Goal: Transaction & Acquisition: Purchase product/service

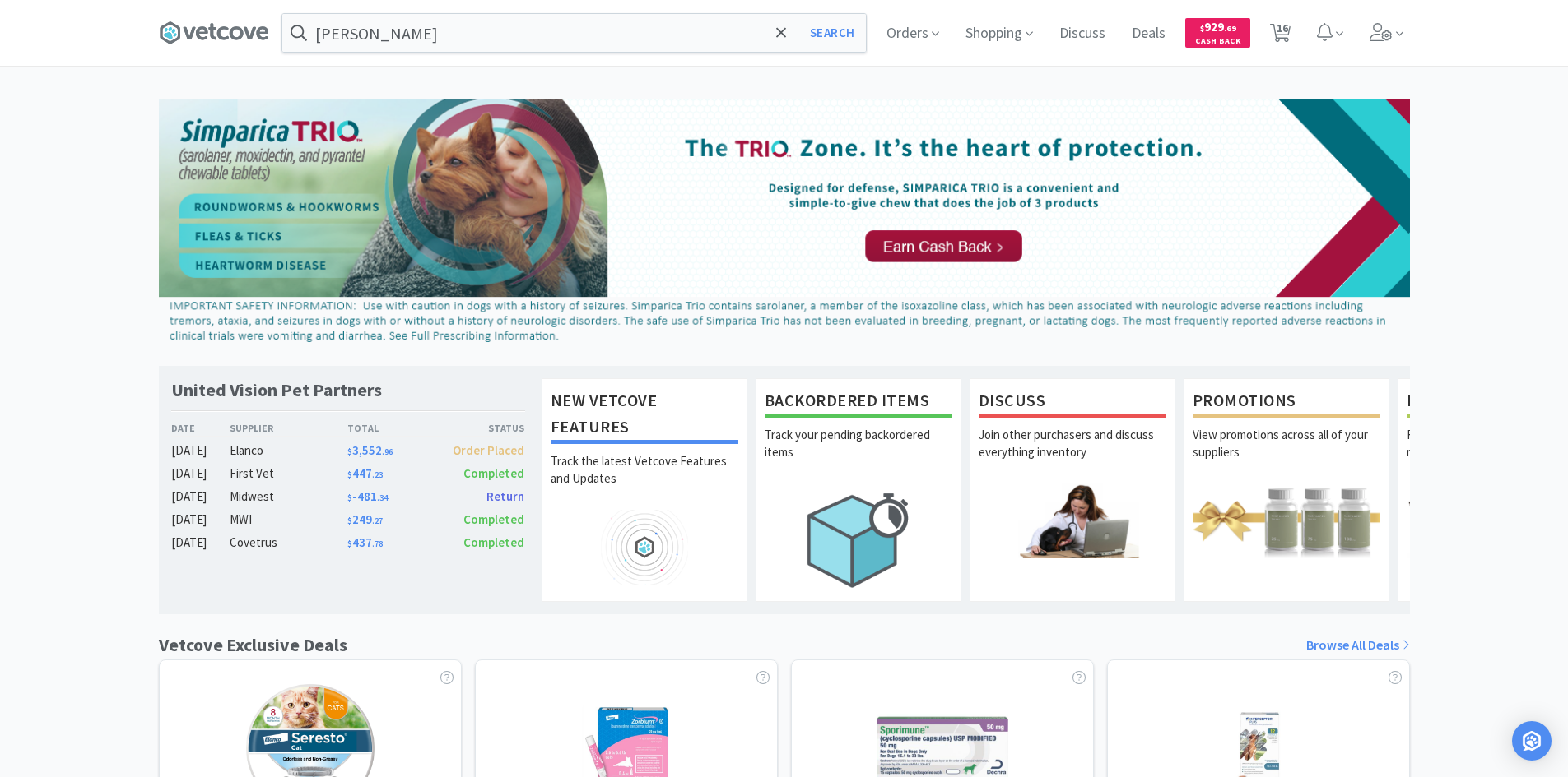
click at [1474, 312] on div "United Vision Pet Partners Date Supplier Total Status [DATE] Elanco $ 3,552 . 9…" at bounding box center [784, 725] width 1568 height 1252
click at [1472, 307] on div "United Vision Pet Partners Date Supplier Total Status [DATE] Elanco $ 3,552 . 9…" at bounding box center [784, 725] width 1568 height 1252
click at [1283, 44] on span "16" at bounding box center [1282, 28] width 11 height 66
select select "2"
select select "1"
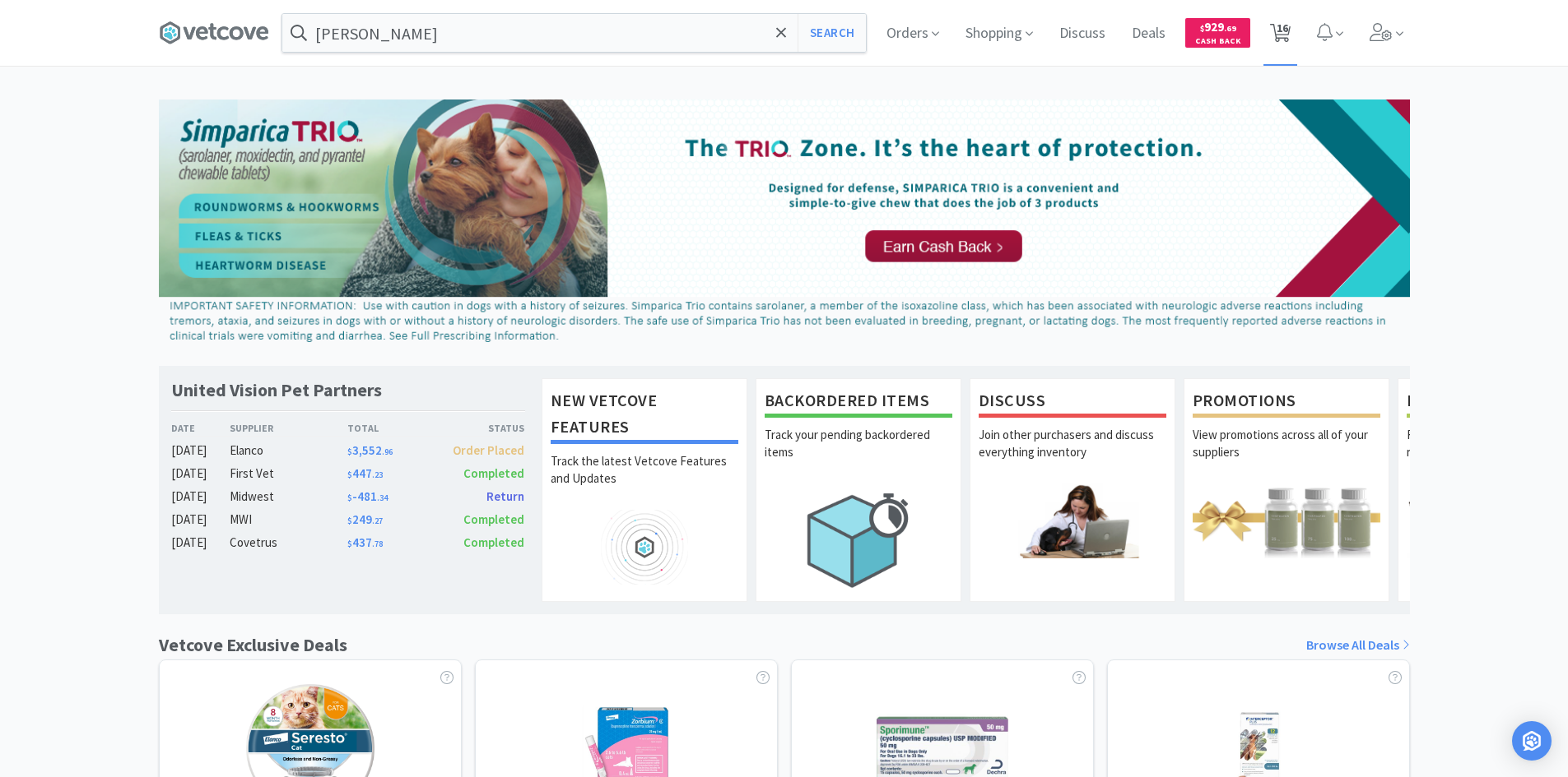
select select "2"
select select "3"
select select "6"
select select "3"
select select "2"
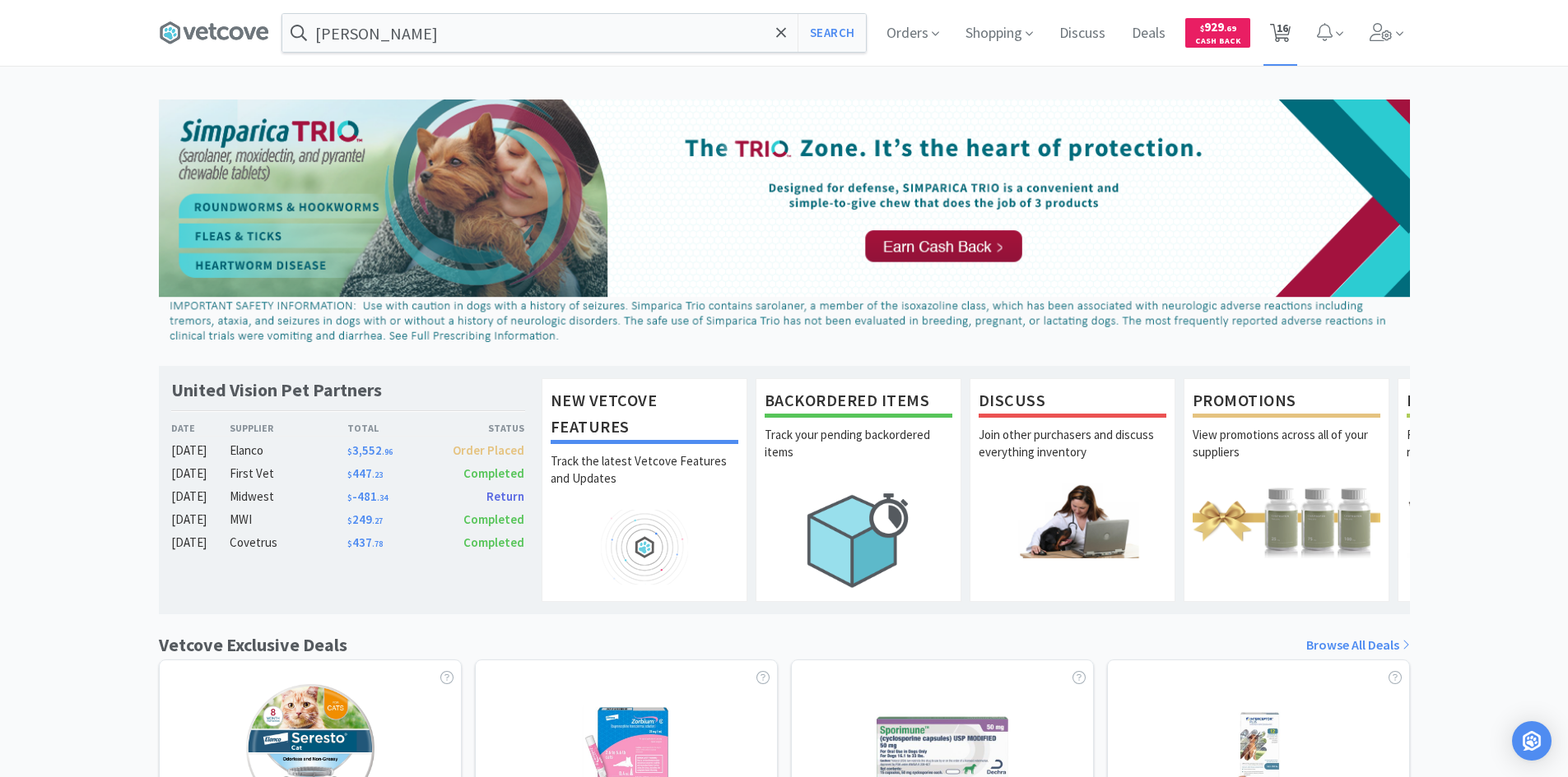
select select "1"
select select "2"
select select "10"
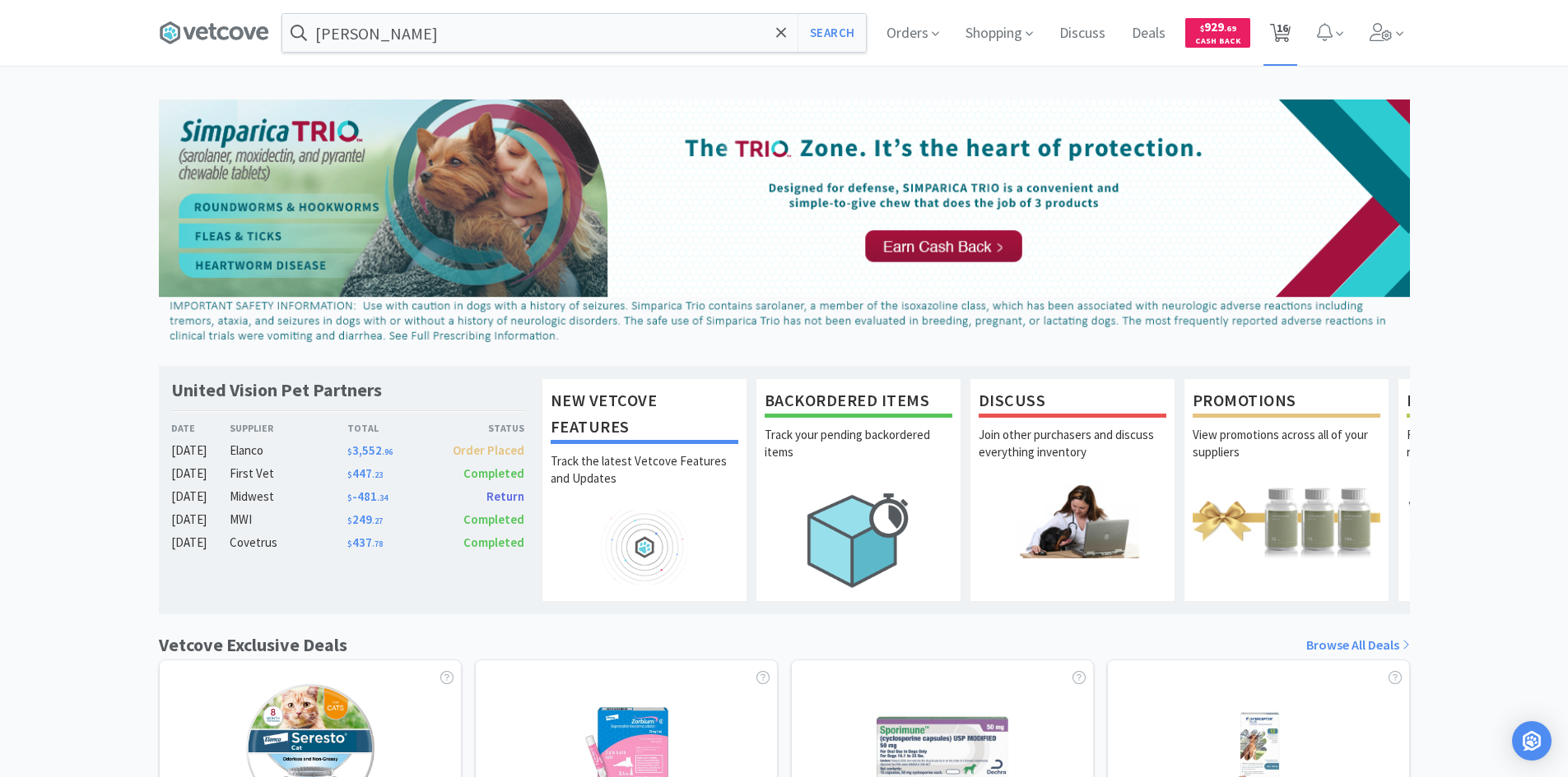
select select "10"
select select "1"
select select "12"
select select "4"
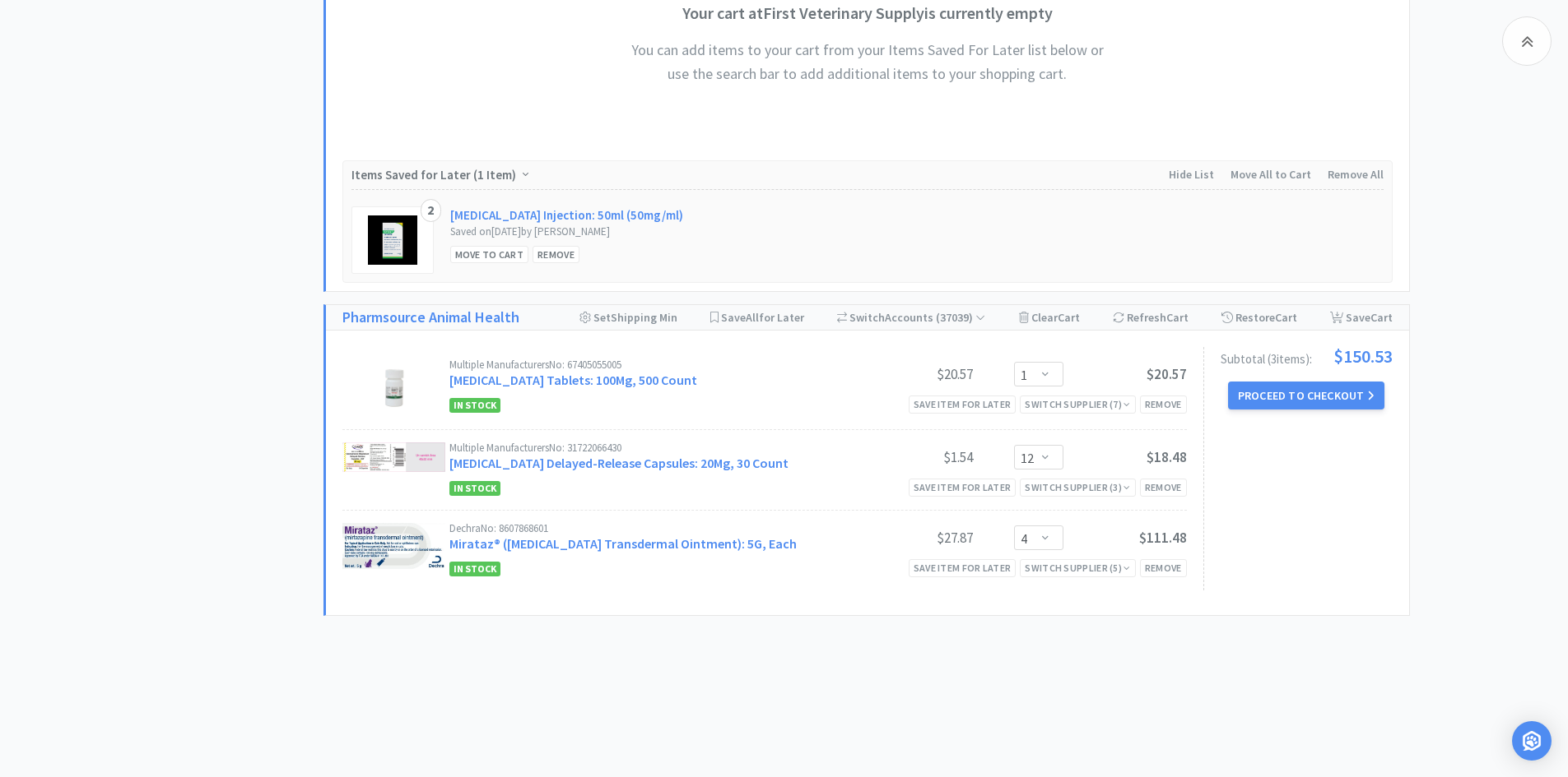
scroll to position [1793, 0]
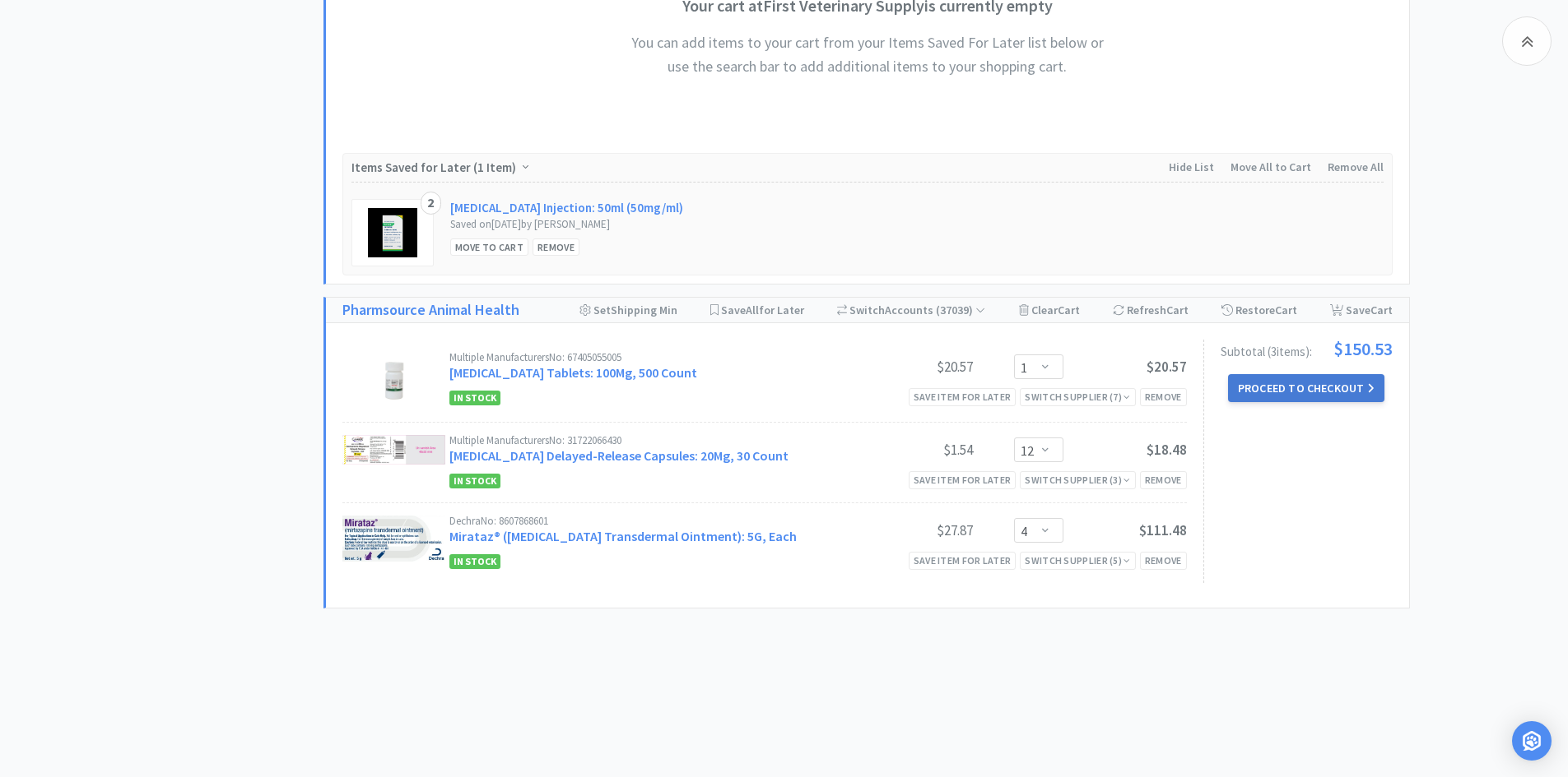
click at [1269, 389] on button "Proceed to Checkout" at bounding box center [1306, 388] width 156 height 28
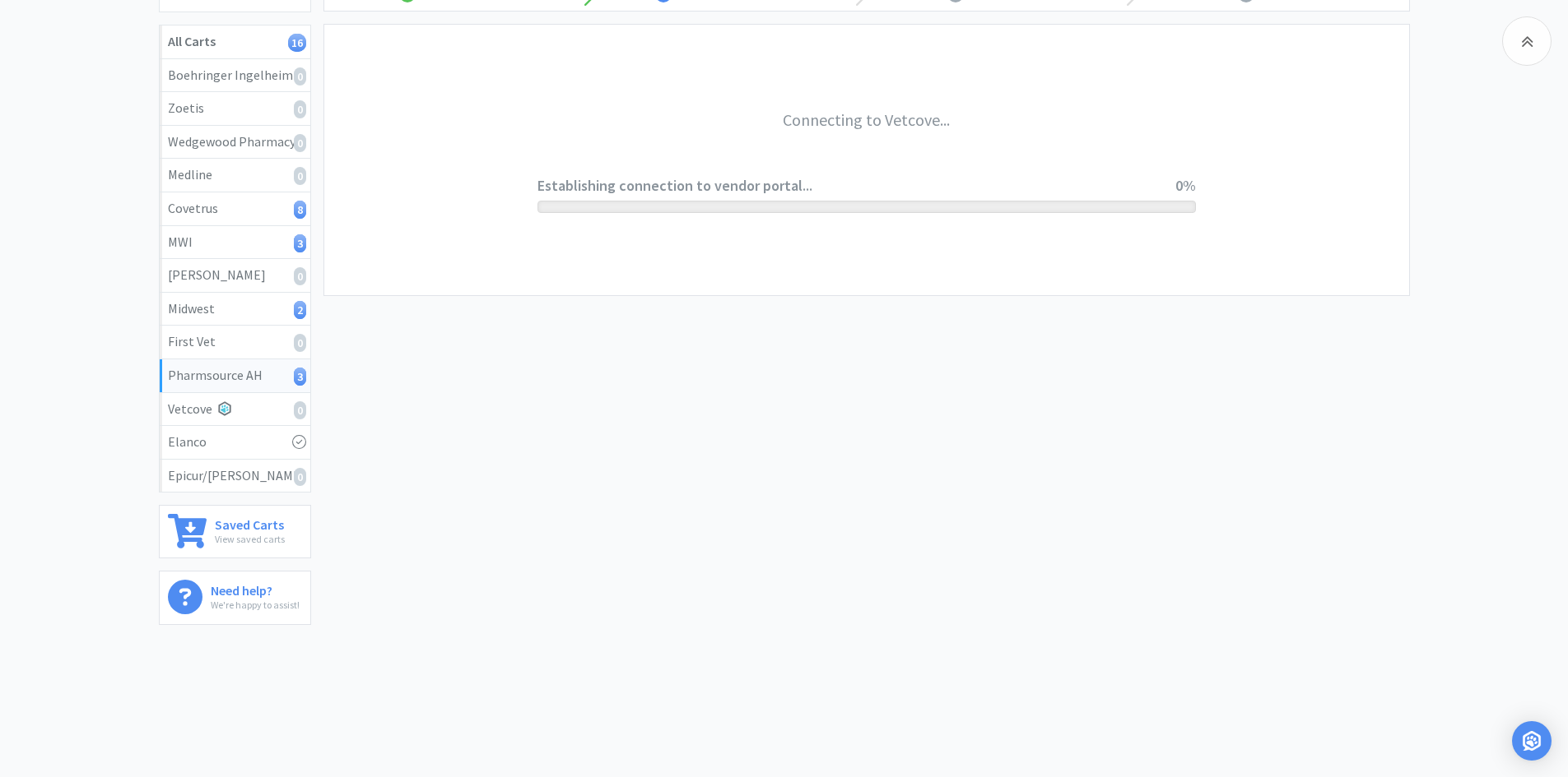
scroll to position [191, 0]
select select "1001"
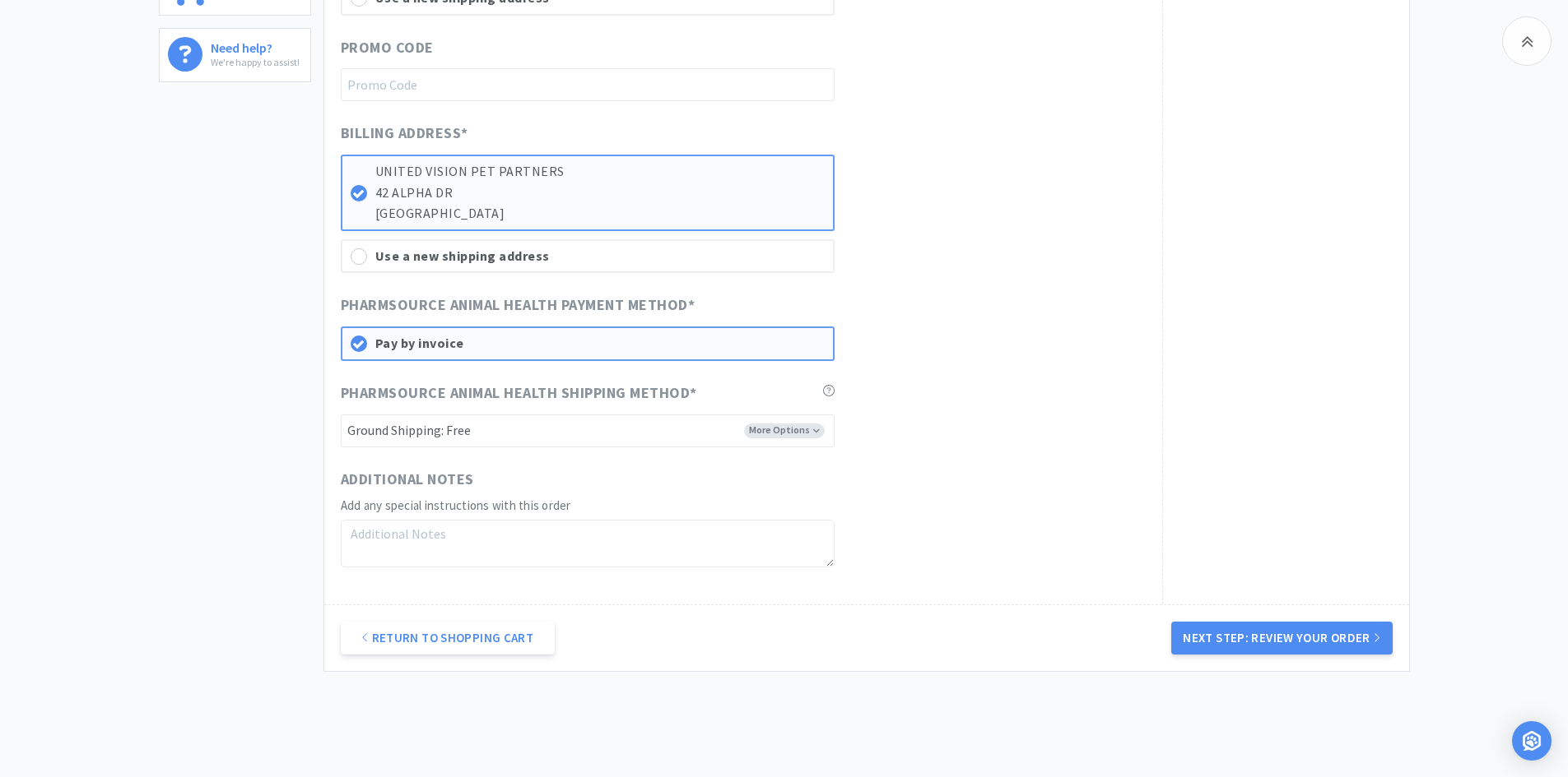
scroll to position [740, 0]
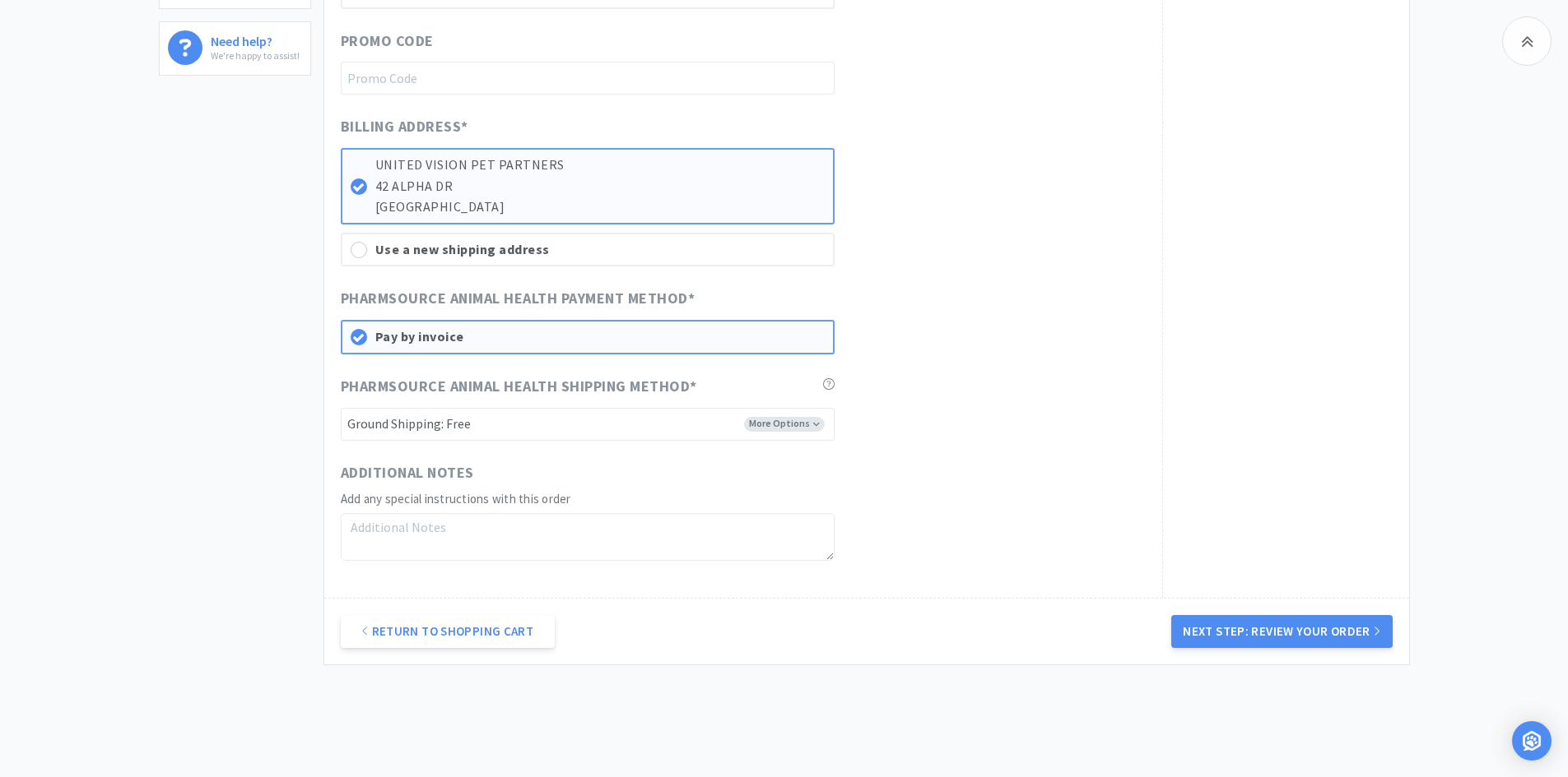
click at [805, 342] on div "Pay by invoice" at bounding box center [600, 337] width 450 height 22
click at [977, 352] on div "Pharmsource Animal Health Payment Method * Pay by invoice" at bounding box center [743, 320] width 805 height 66
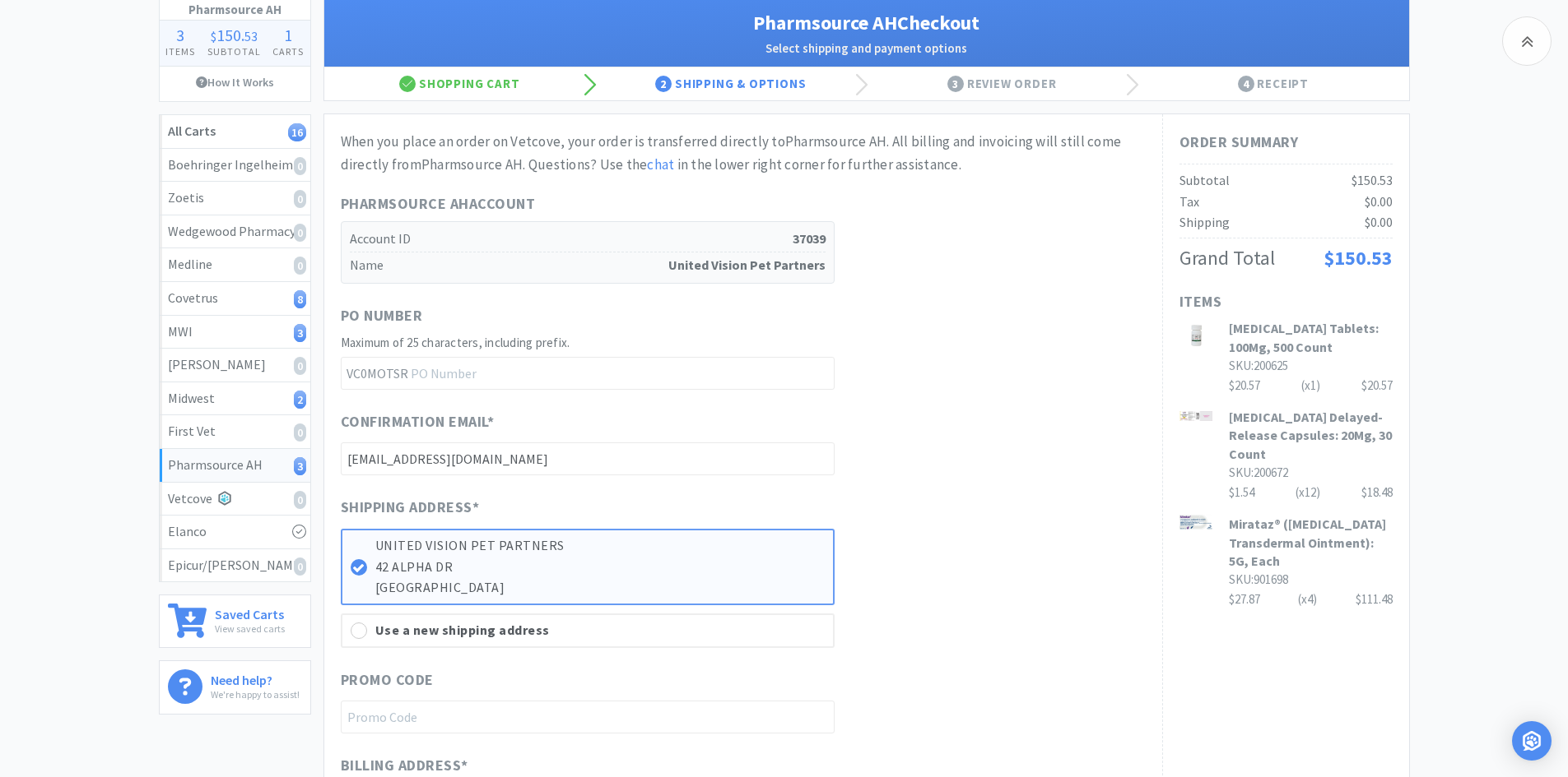
scroll to position [0, 0]
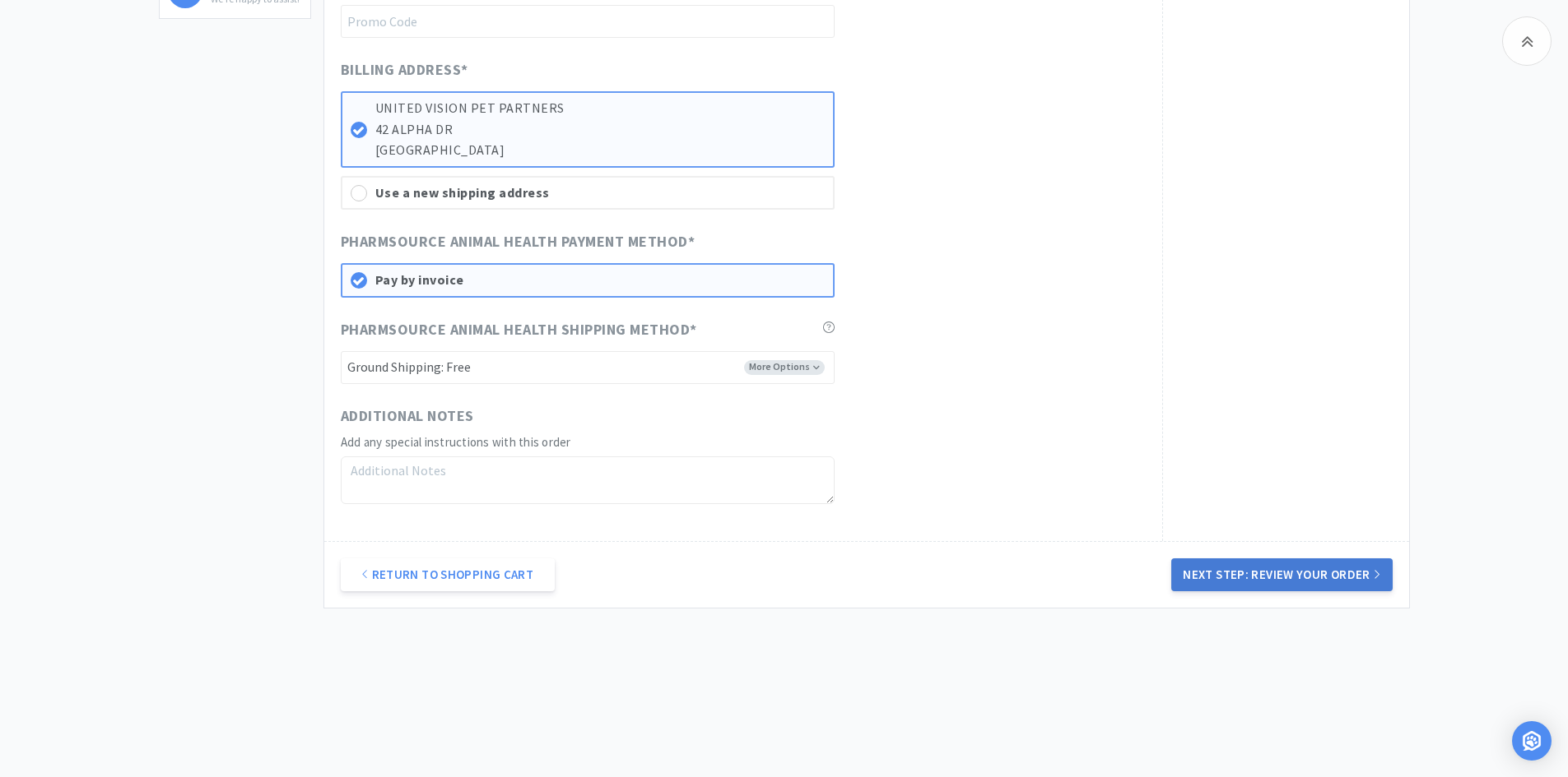
click at [1220, 564] on button "Next Step: Review Your Order" at bounding box center [1280, 575] width 220 height 33
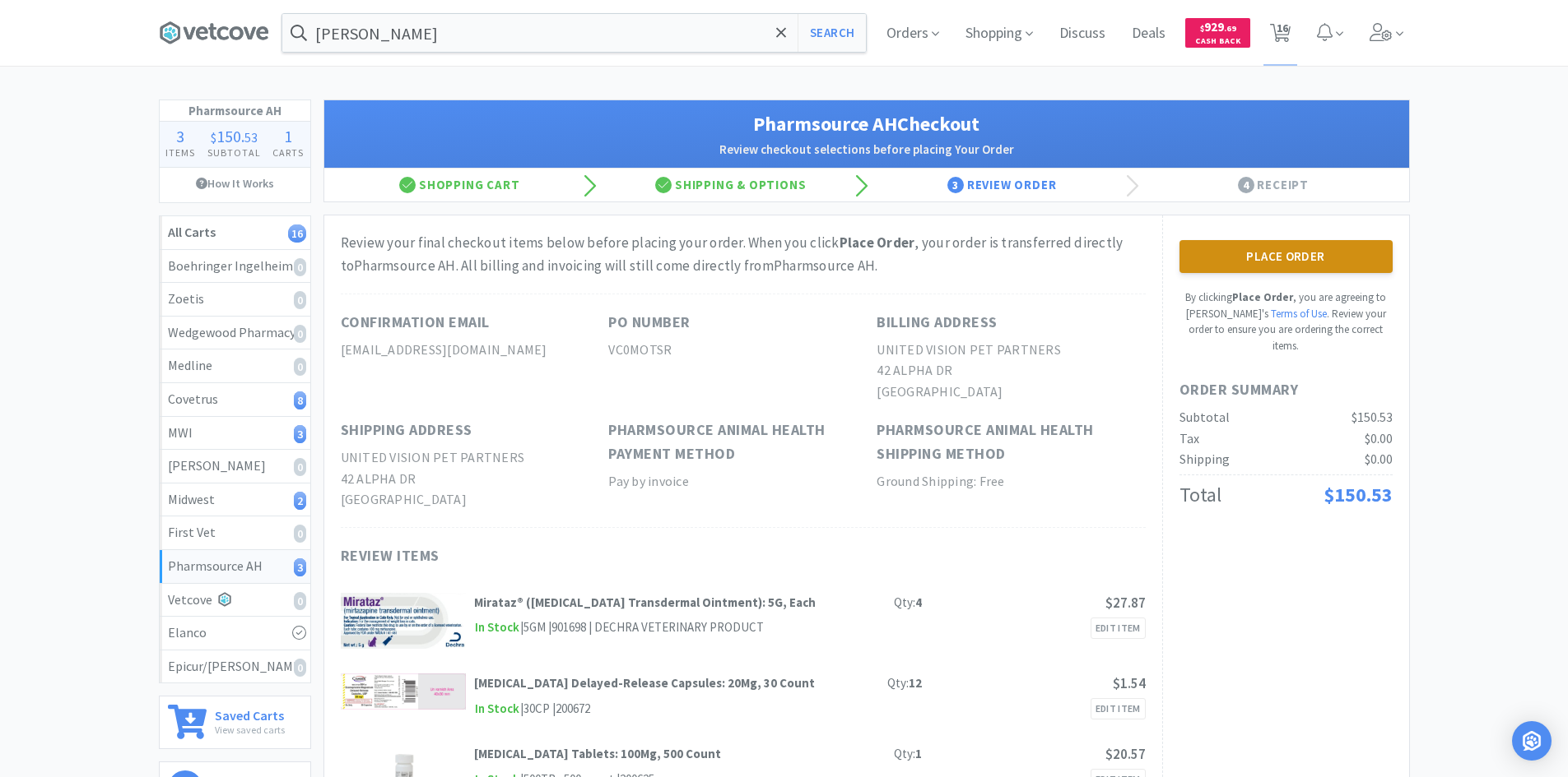
click at [1246, 257] on button "Place Order" at bounding box center [1286, 257] width 214 height 33
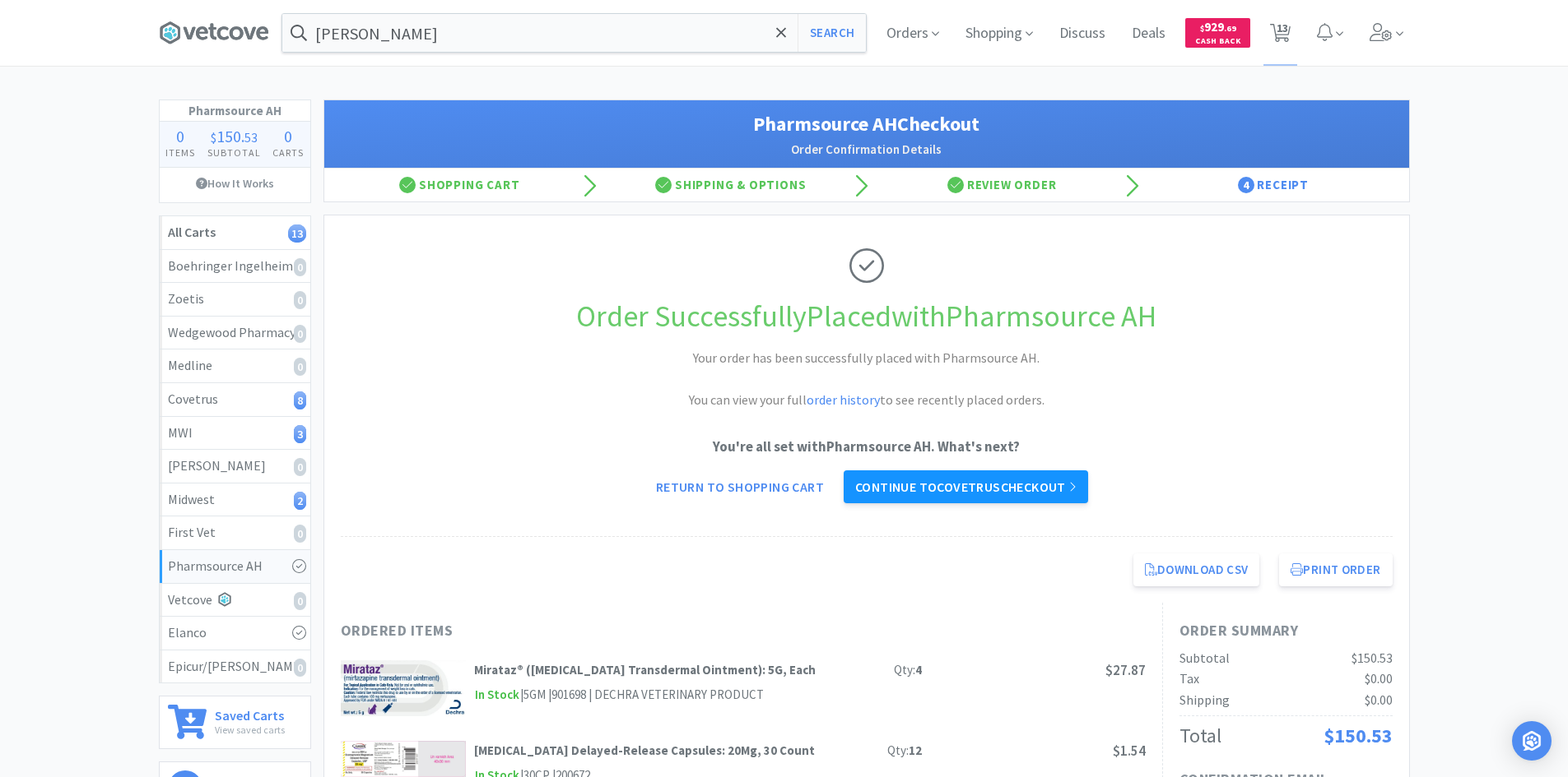
drag, startPoint x: 954, startPoint y: 469, endPoint x: 954, endPoint y: 477, distance: 8.0
click at [954, 469] on div "You're all set with Pharmsource AH . What's next? Return to Shopping Cart Conti…" at bounding box center [866, 470] width 1052 height 67
click at [954, 479] on link "Continue to Covetrus checkout" at bounding box center [966, 487] width 244 height 33
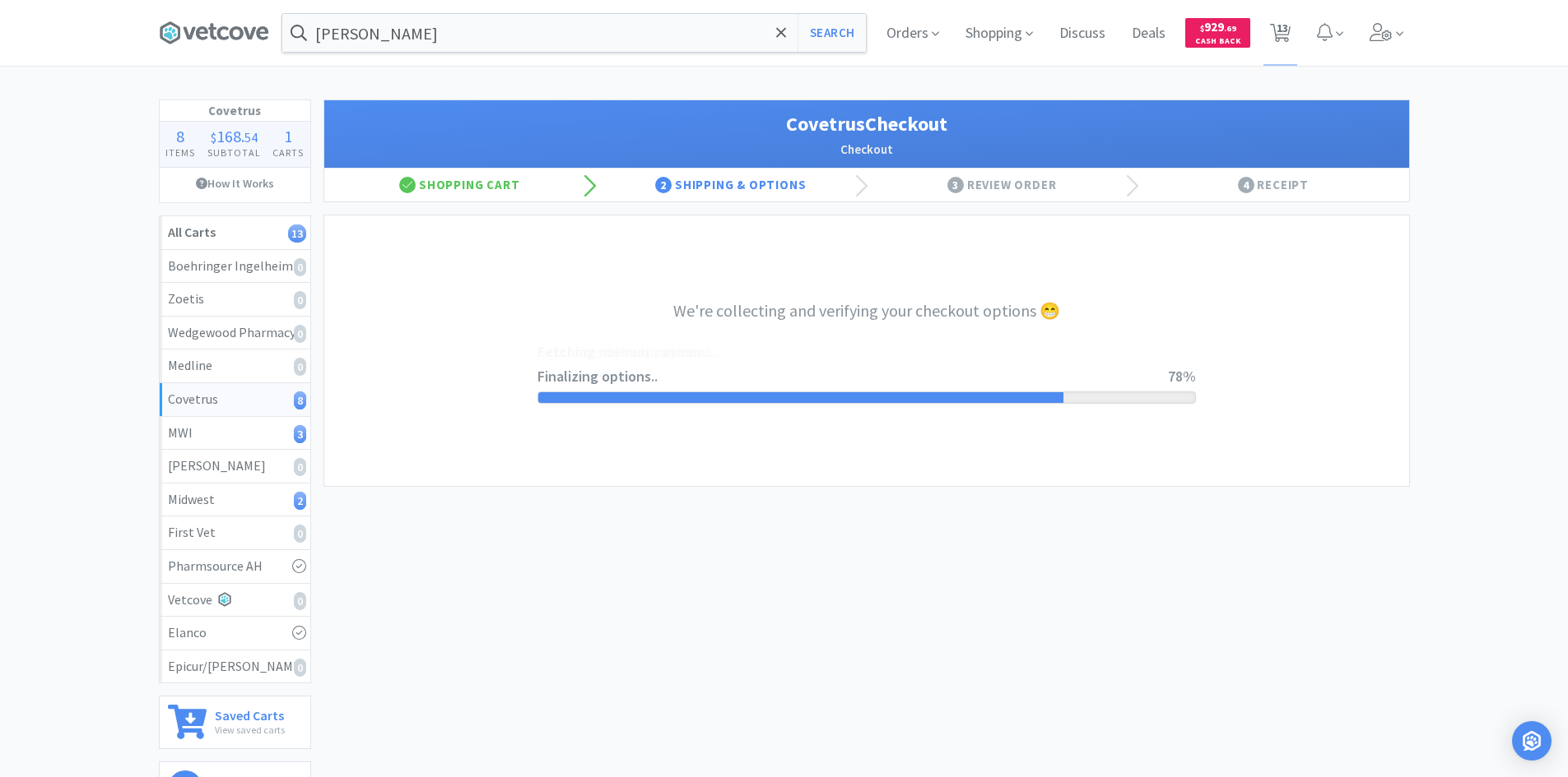
select select "ACCOUNT"
select select "cvt-standard-net"
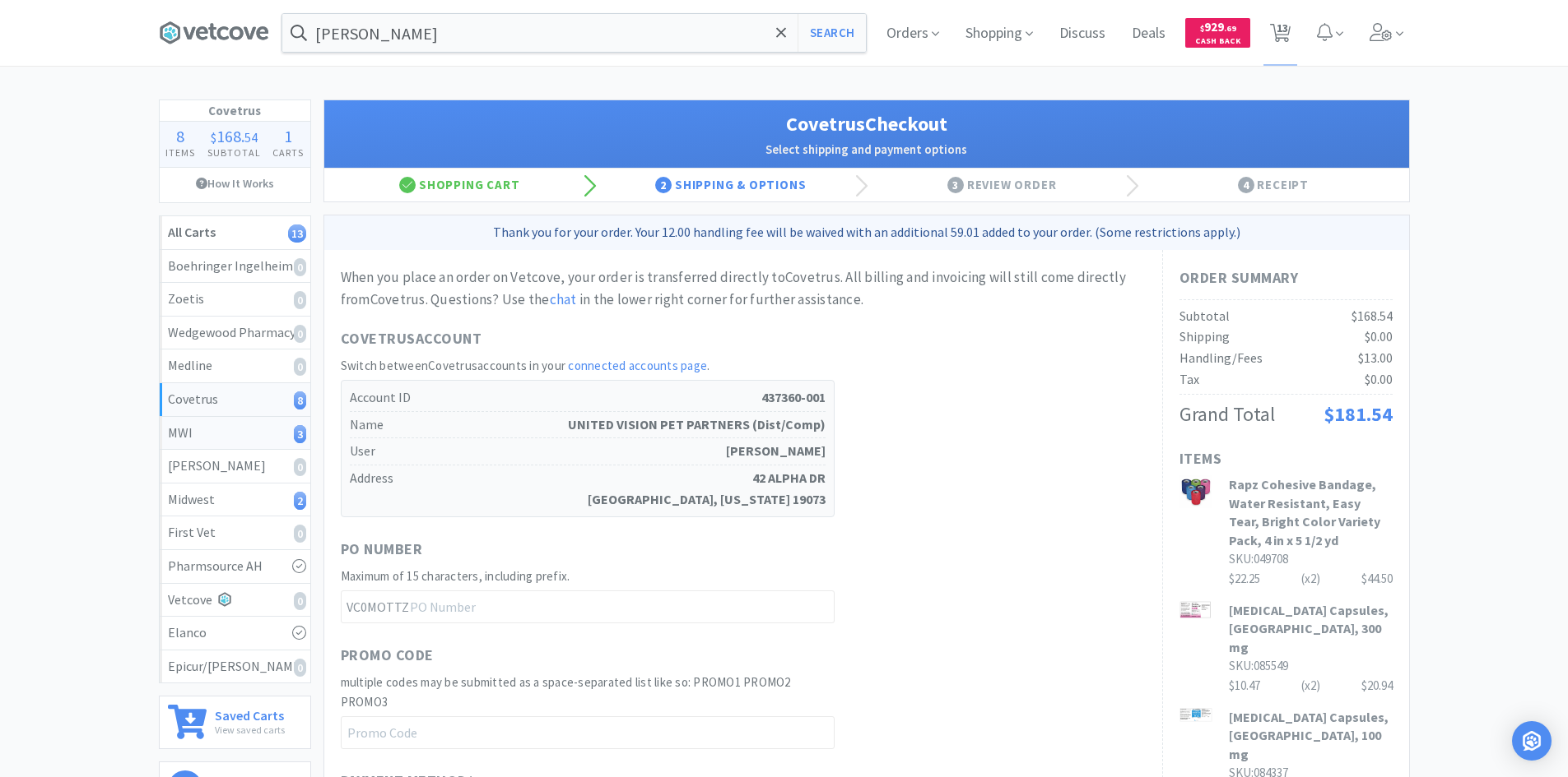
click at [241, 438] on div "MWI 3" at bounding box center [234, 433] width 134 height 22
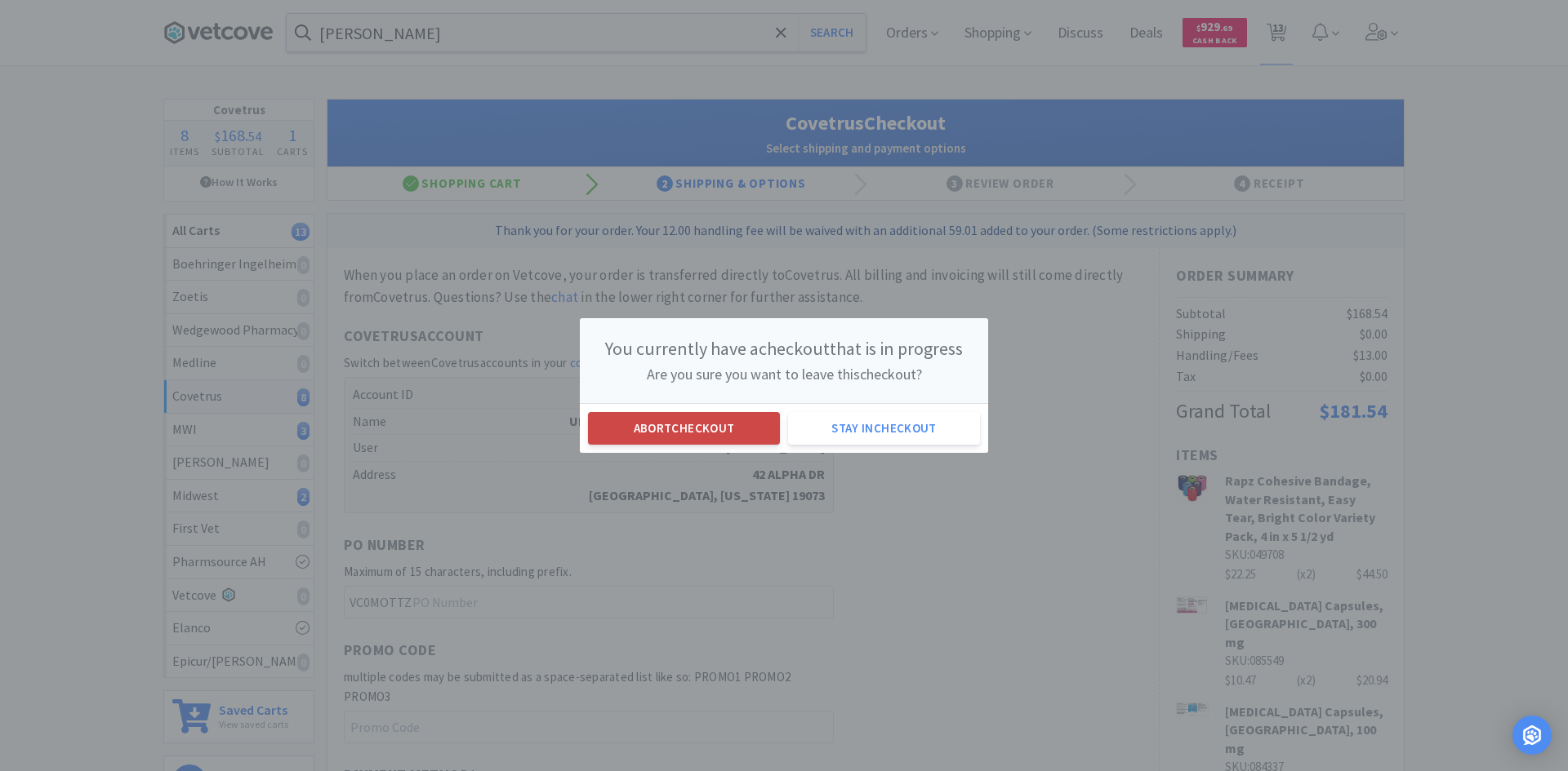
click at [702, 434] on button "Abort checkout" at bounding box center [684, 428] width 191 height 33
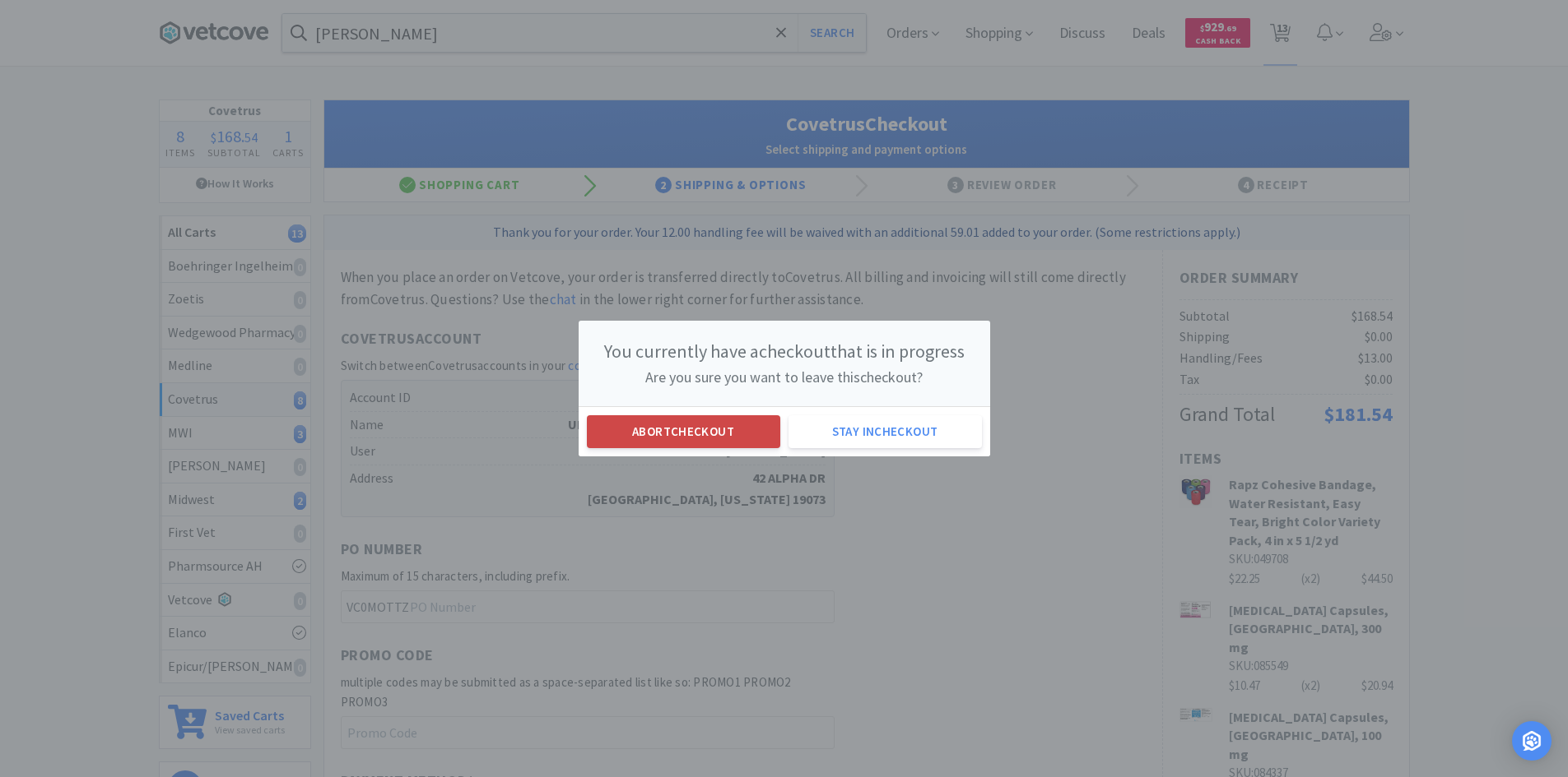
select select "1"
select select "2"
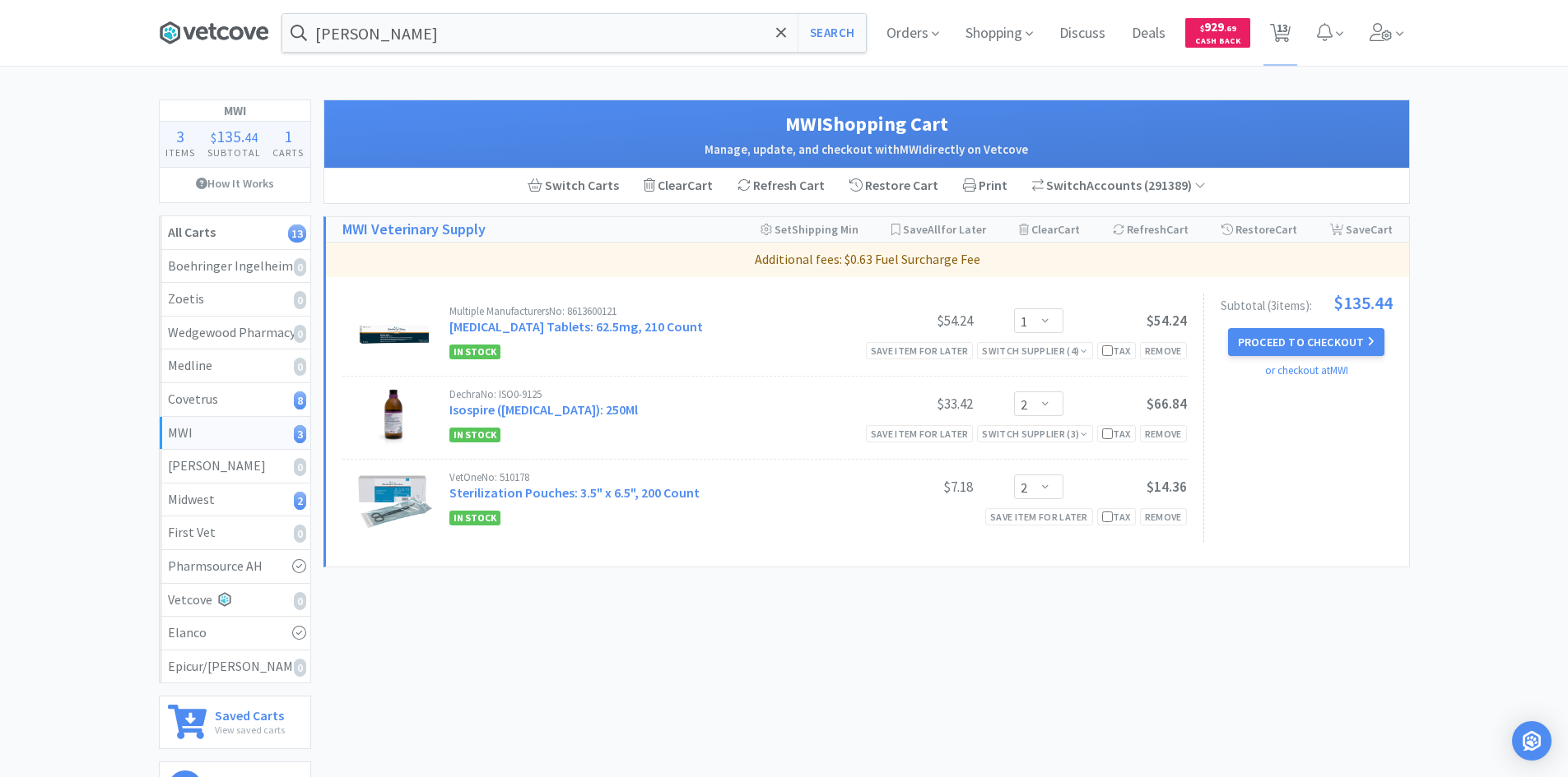
click at [226, 33] on icon at bounding box center [214, 33] width 111 height 24
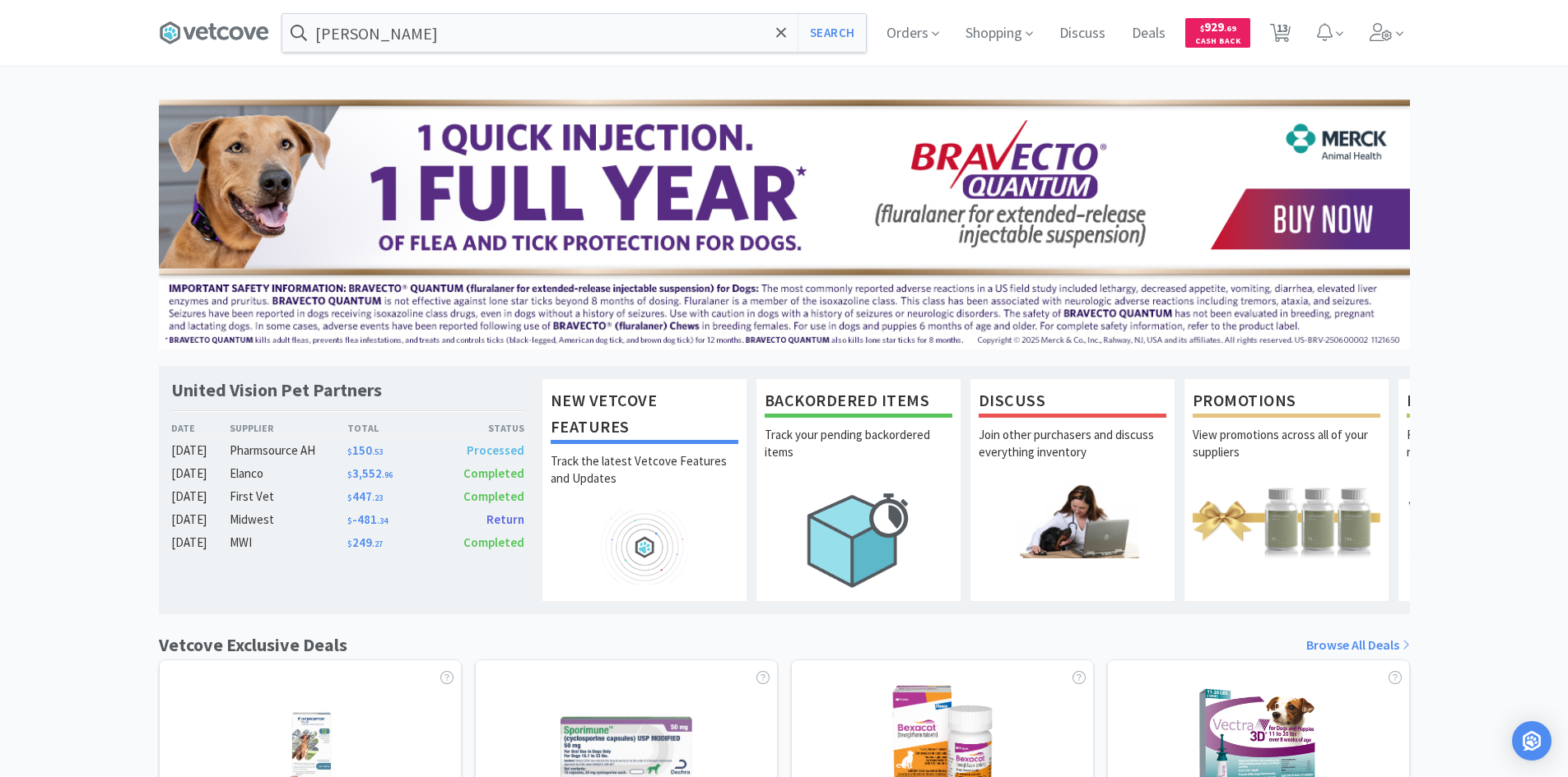
drag, startPoint x: 1502, startPoint y: 278, endPoint x: 1488, endPoint y: 278, distance: 14.0
click at [1503, 278] on div "United Vision Pet Partners Date Supplier Total Status [DATE] Pharmsource AH $ 1…" at bounding box center [784, 725] width 1568 height 1252
click at [1514, 261] on div "United Vision Pet Partners Date Supplier Total Status [DATE] Pharmsource AH $ 1…" at bounding box center [784, 725] width 1568 height 1252
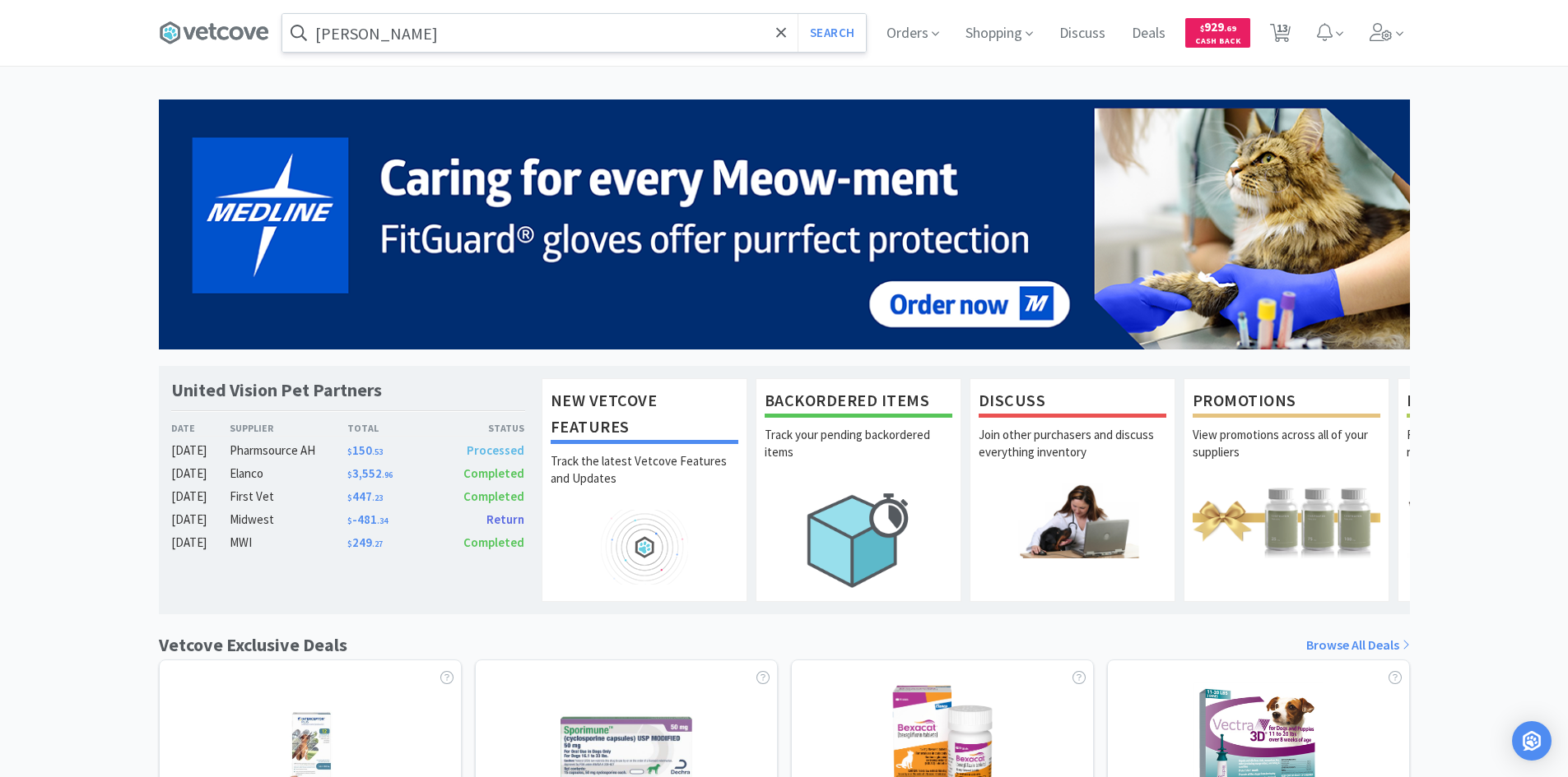
click at [362, 29] on input "[PERSON_NAME]" at bounding box center [573, 33] width 584 height 37
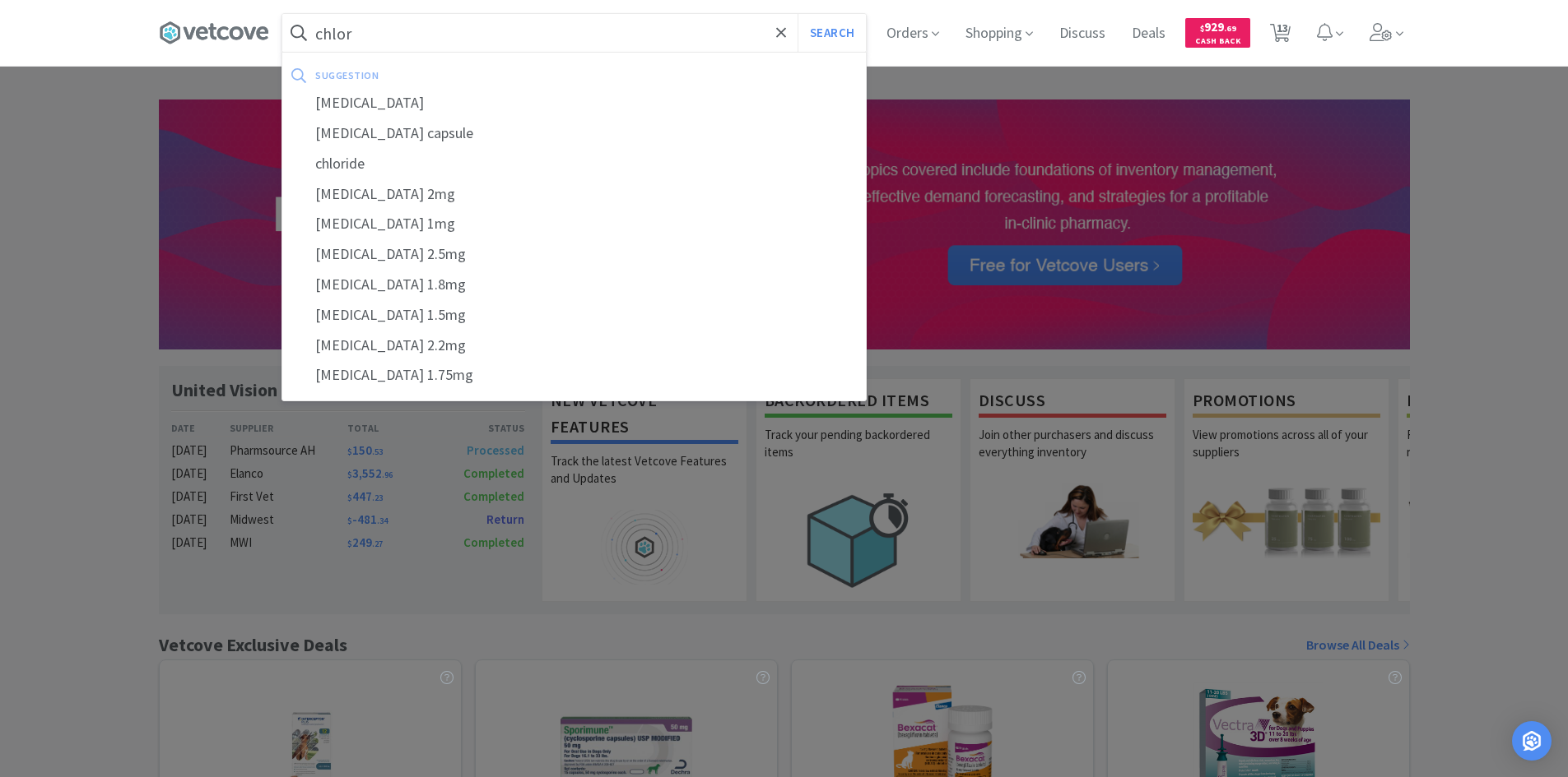
type input "chlor"
click at [797, 14] on button "Search" at bounding box center [831, 33] width 68 height 37
select select "2"
select select "1"
select select "2"
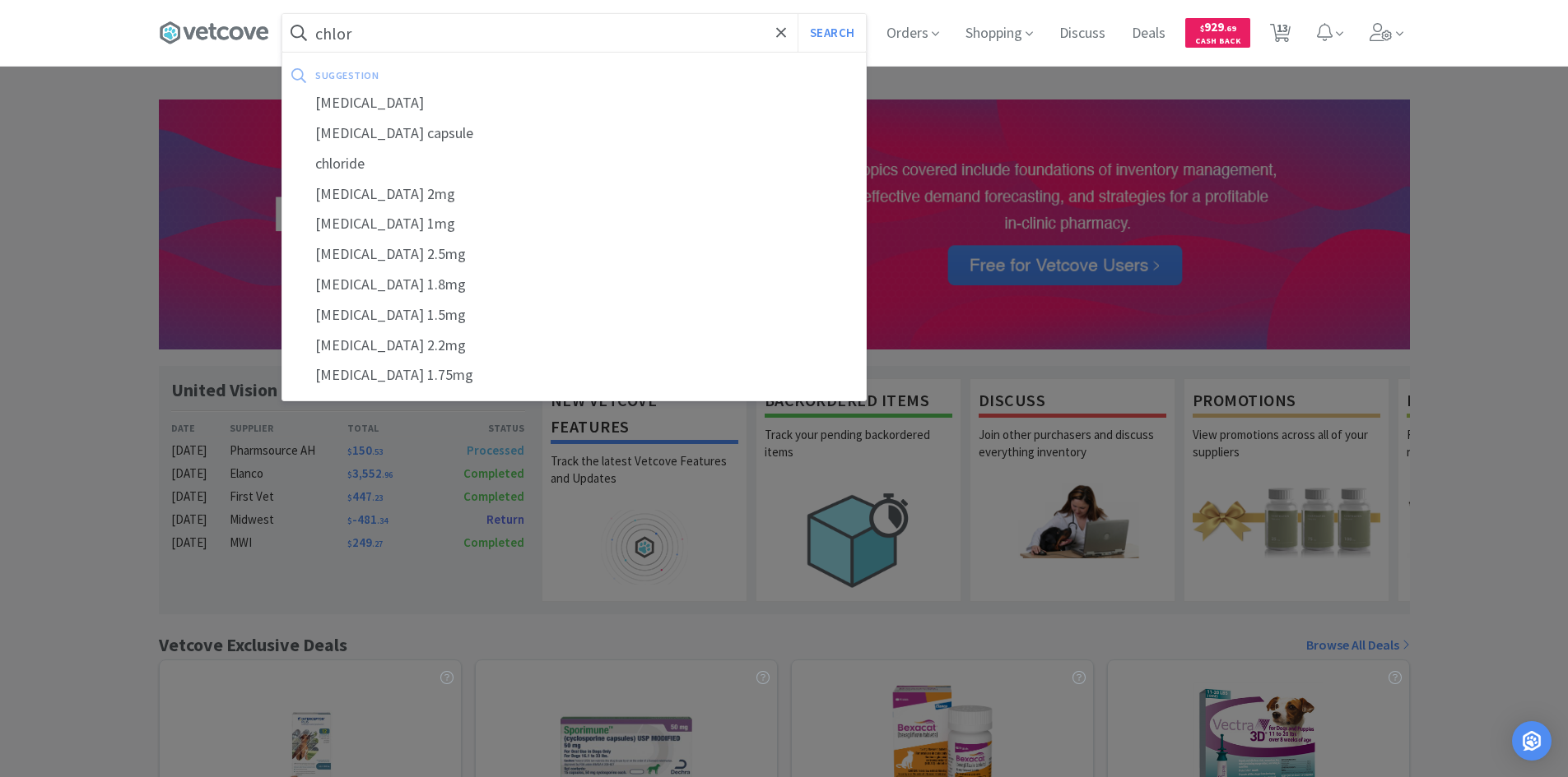
select select "3"
select select "6"
select select "3"
select select "2"
select select "1"
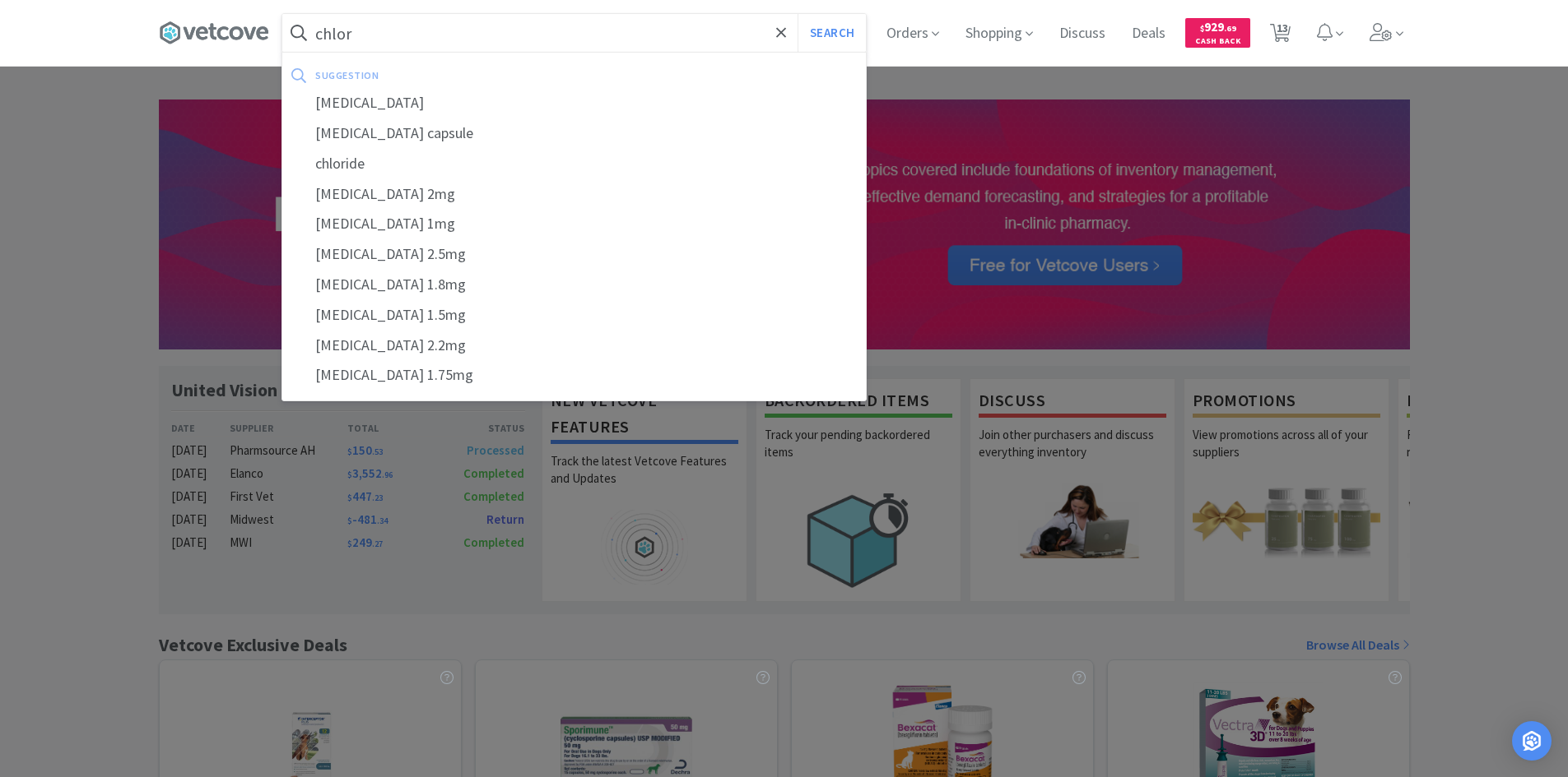
select select "2"
select select "10"
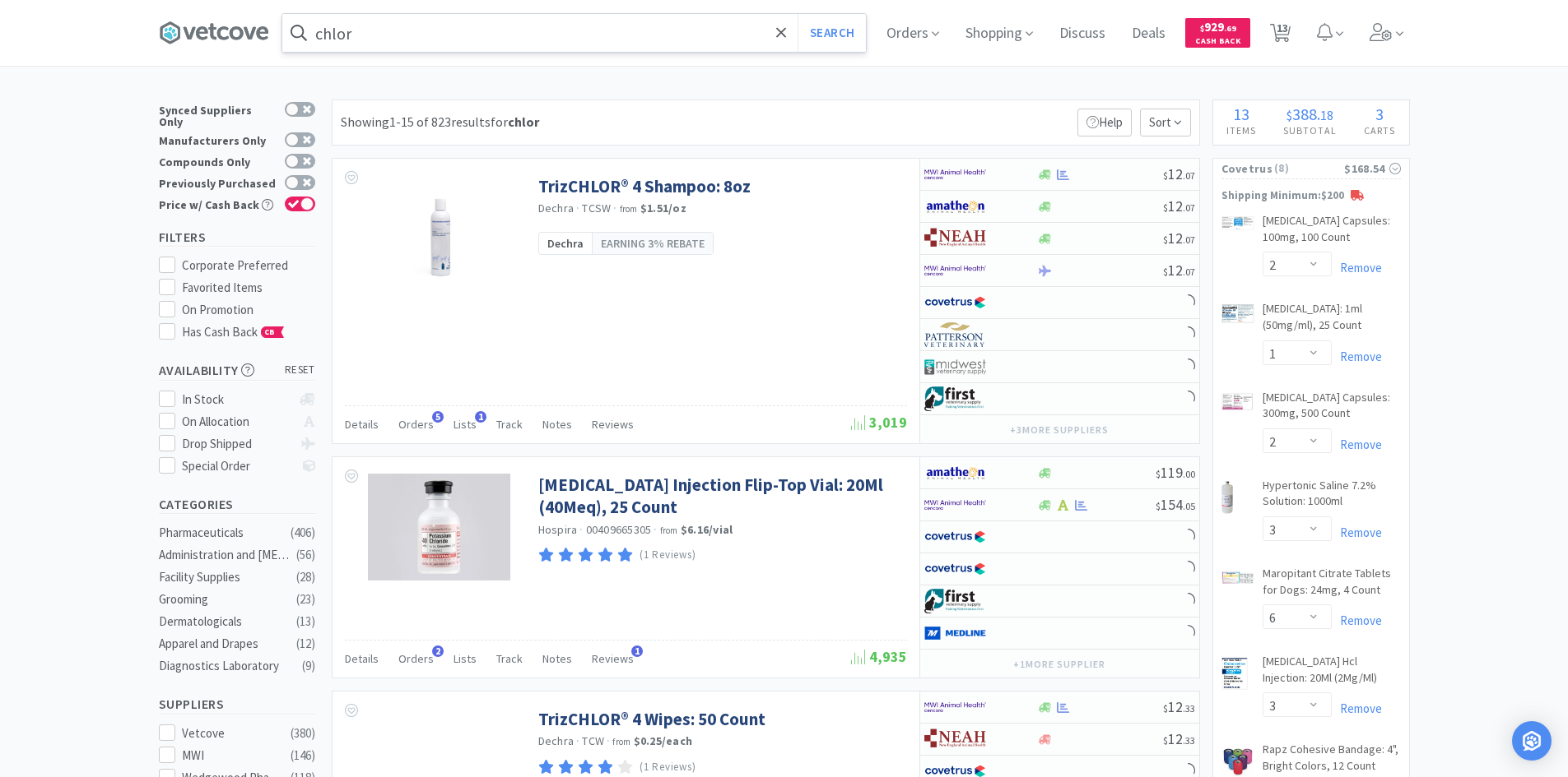
click at [444, 30] on input "chlor" at bounding box center [573, 33] width 584 height 37
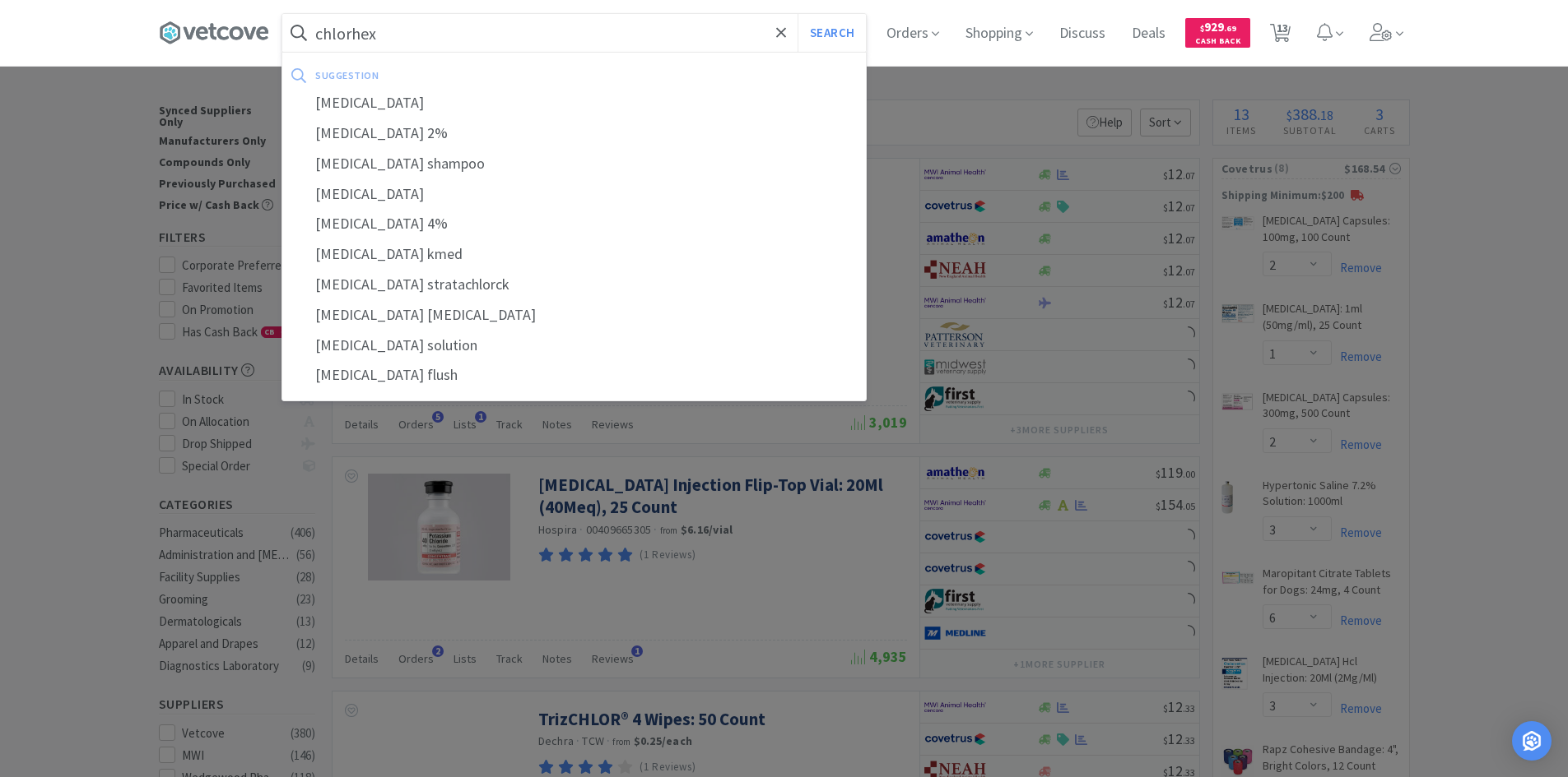
type input "chlorhex"
click at [797, 14] on button "Search" at bounding box center [831, 33] width 68 height 37
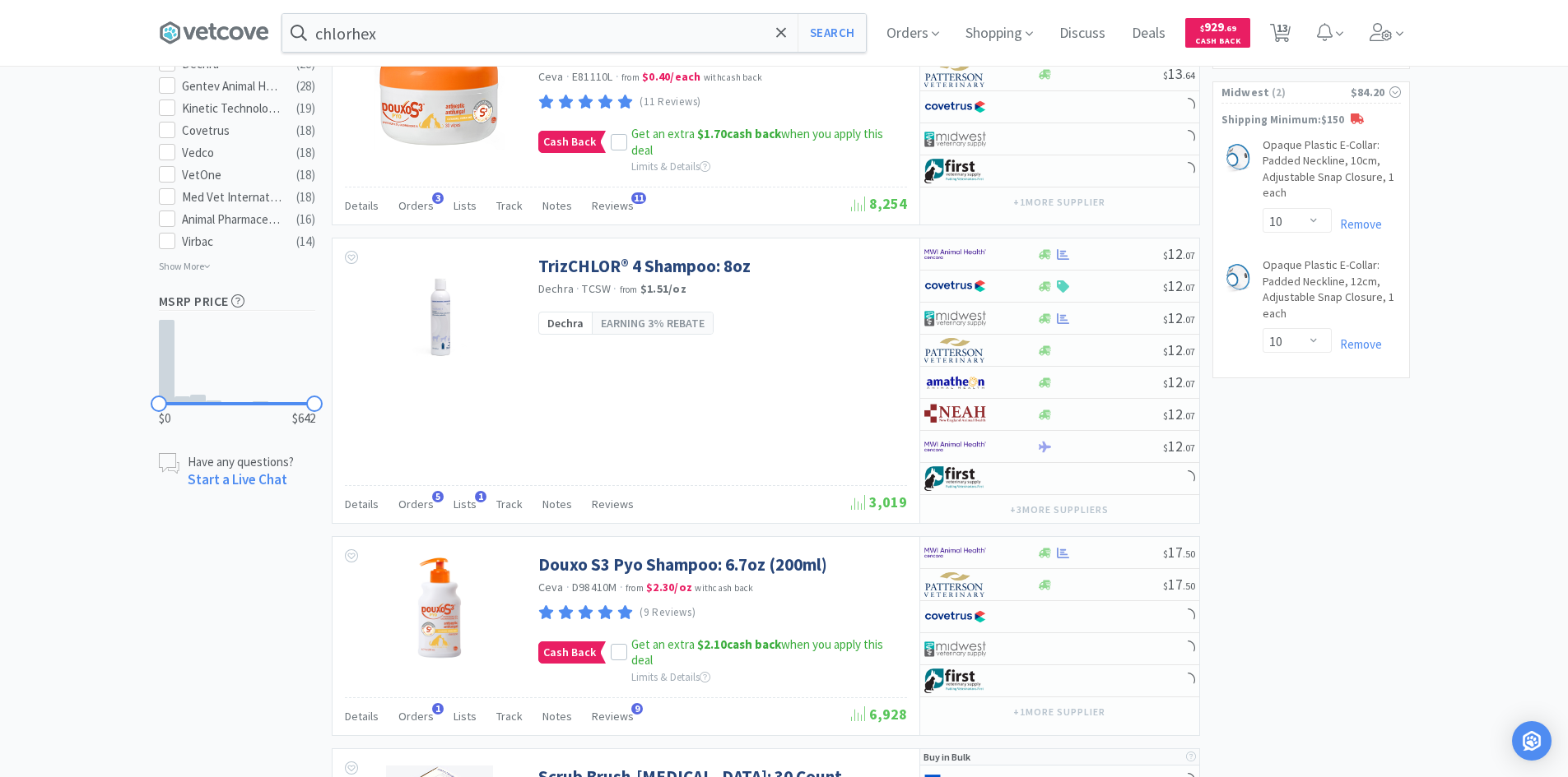
scroll to position [1645, 0]
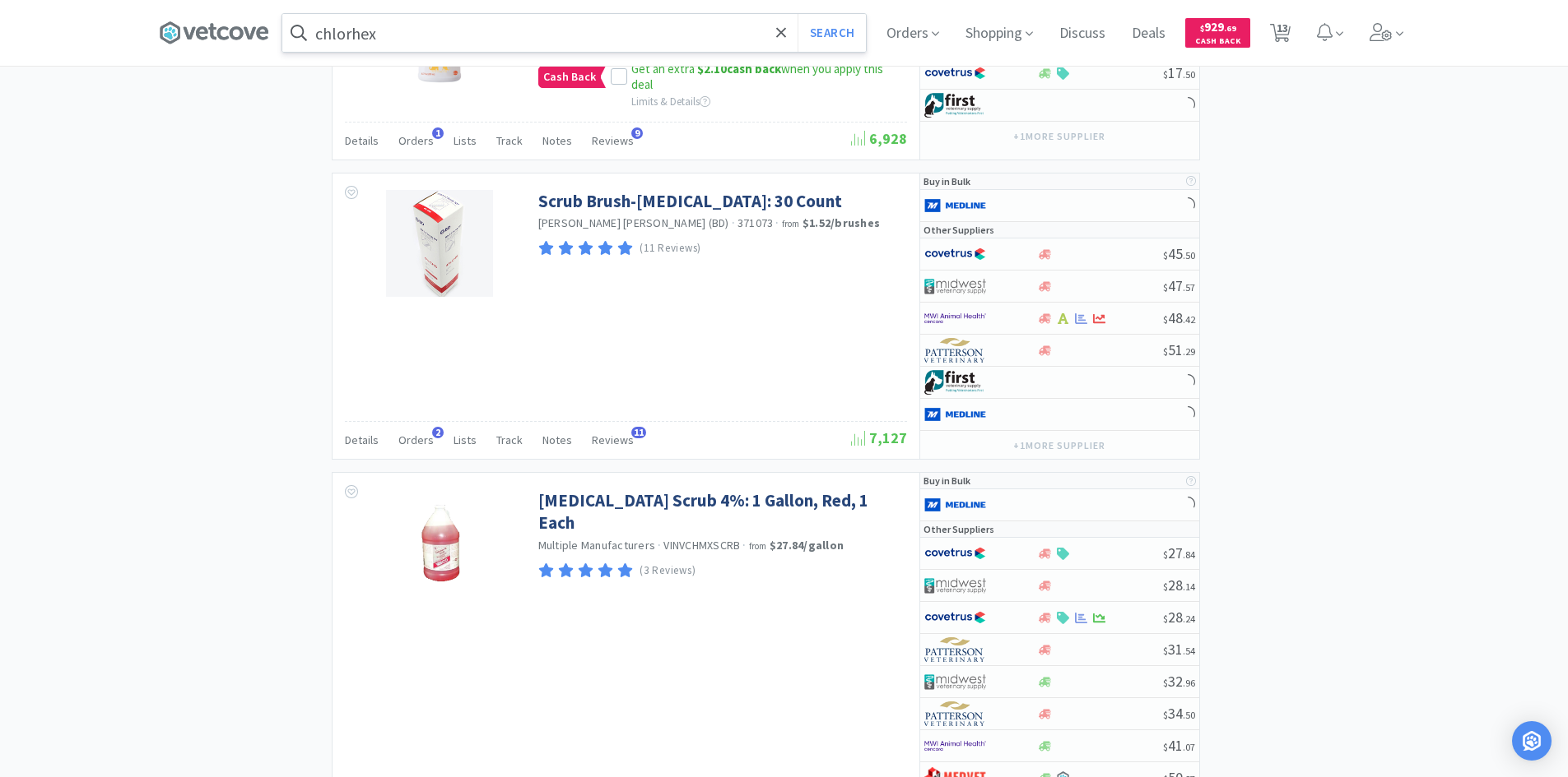
click at [408, 45] on input "chlorhex" at bounding box center [573, 33] width 584 height 37
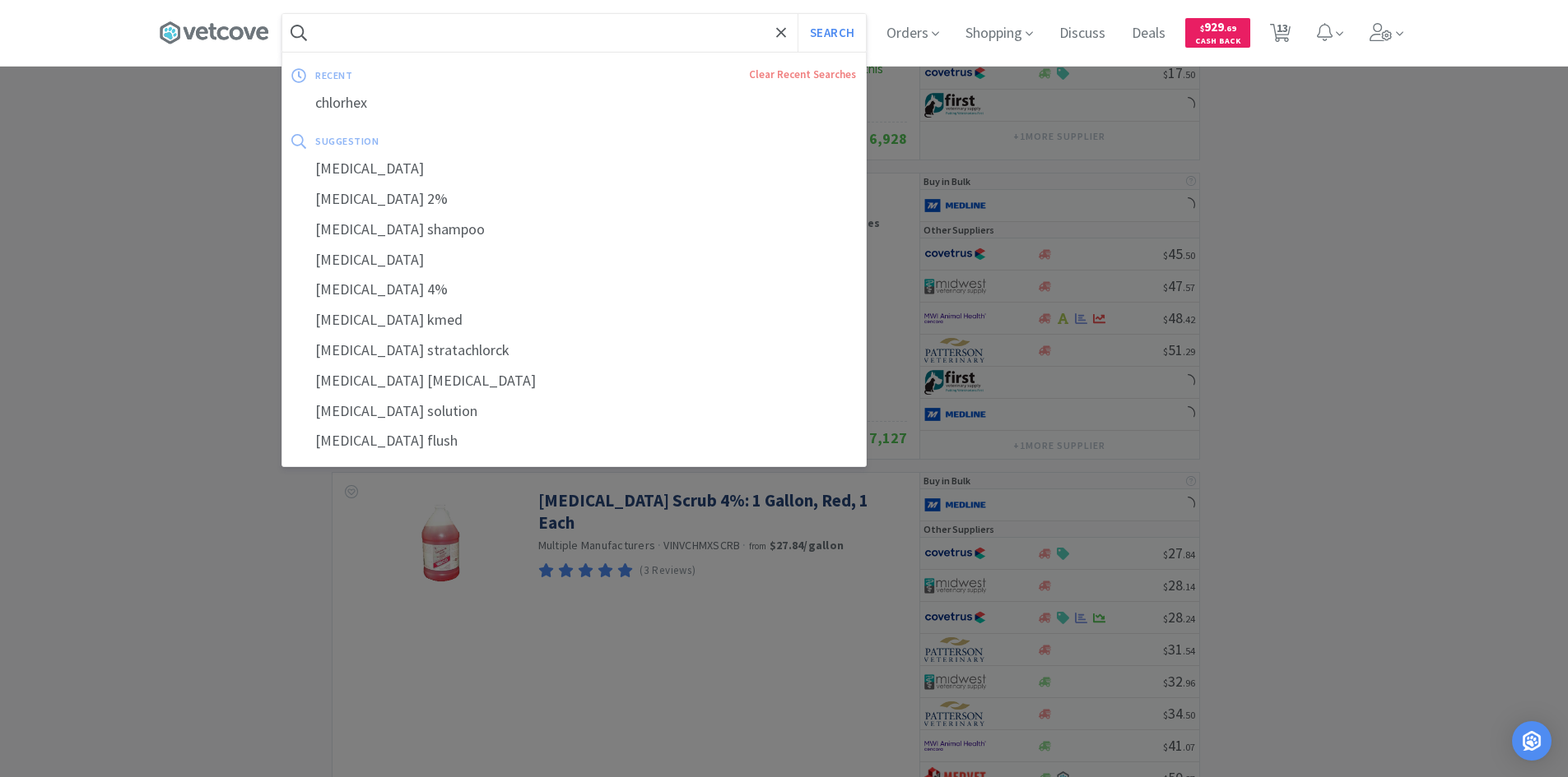
type input "s"
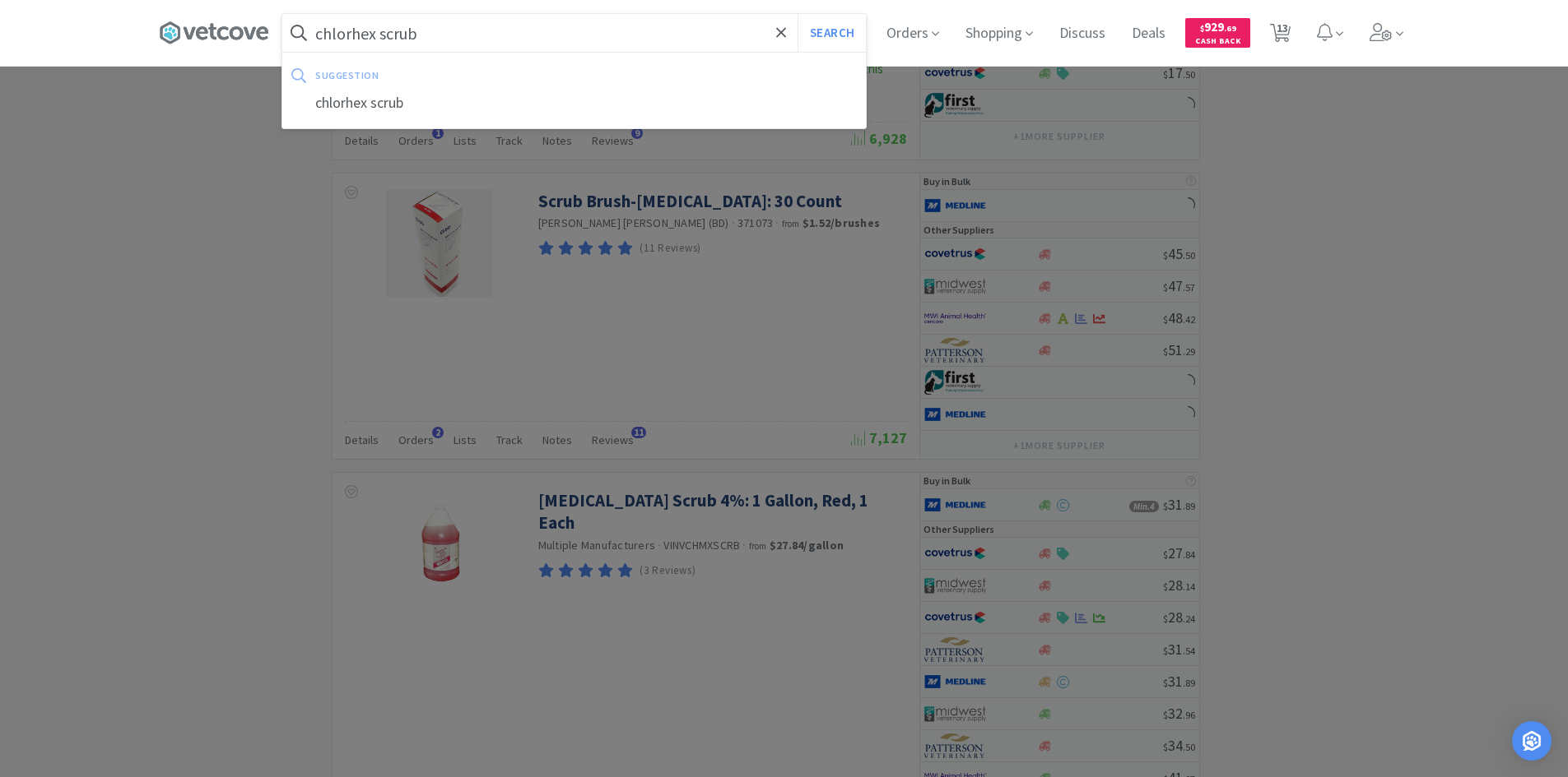
type input "chlorhex scrub"
click at [797, 14] on button "Search" at bounding box center [831, 33] width 68 height 37
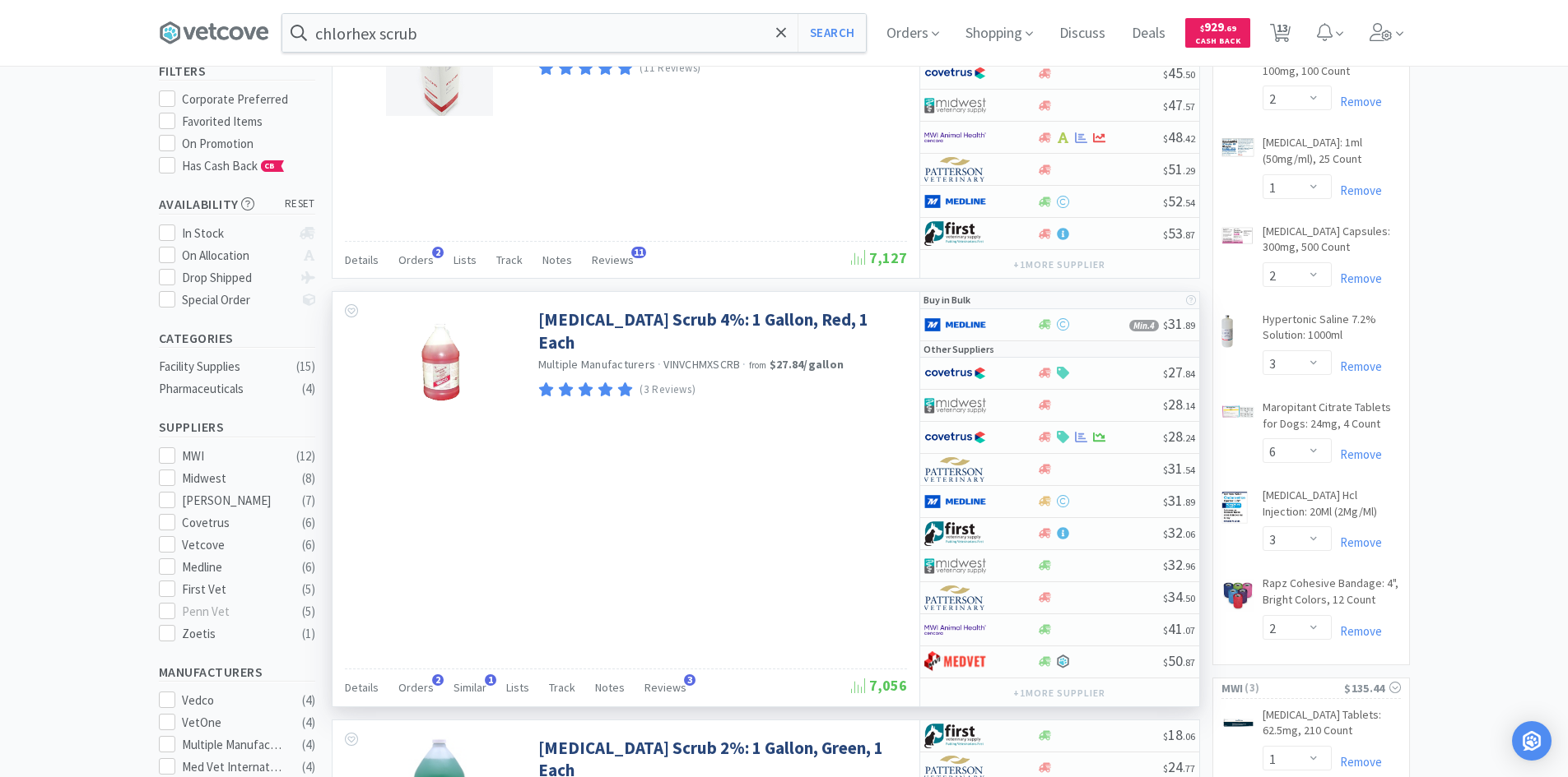
scroll to position [411, 0]
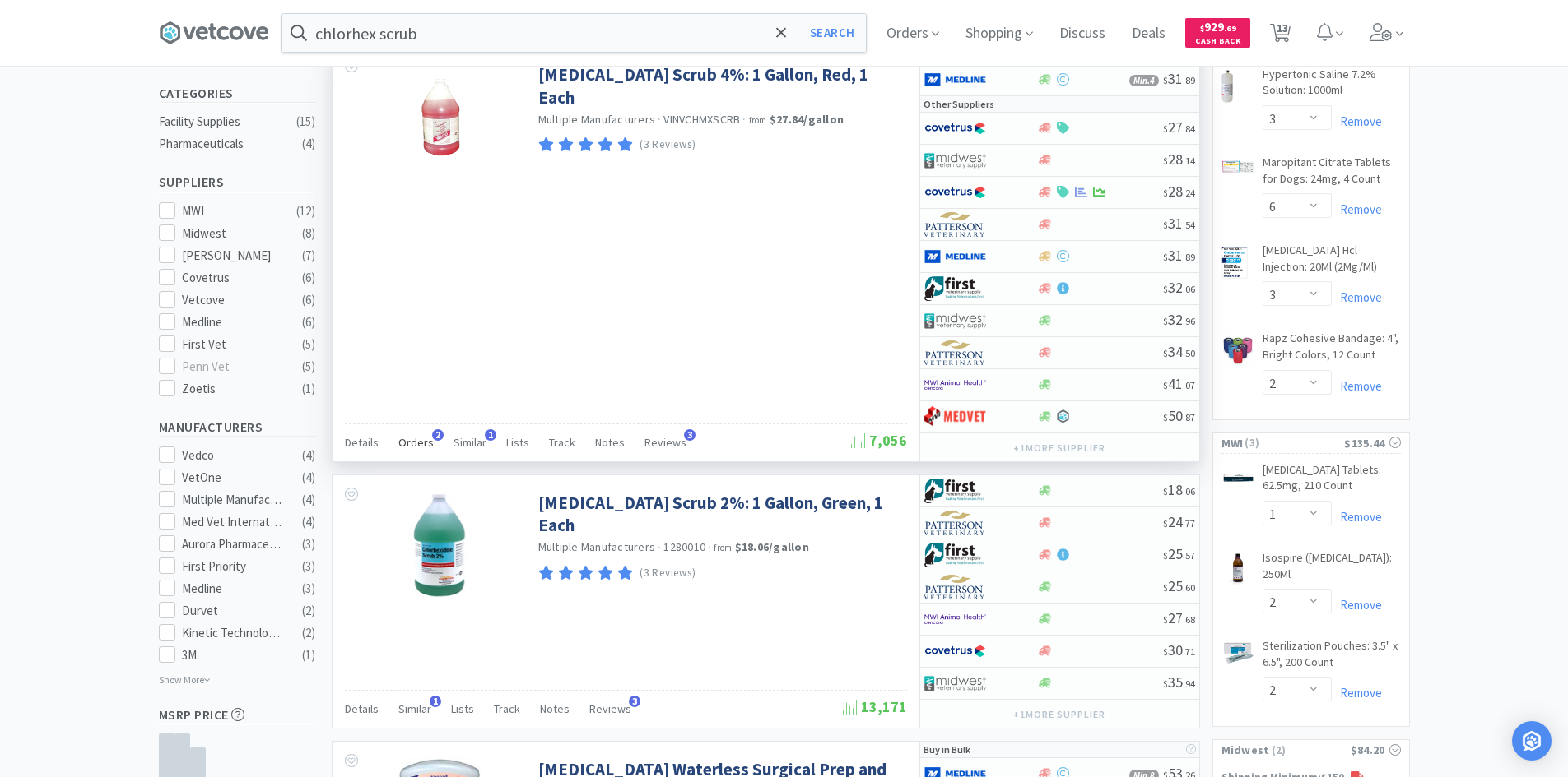
click at [418, 442] on span "Orders" at bounding box center [416, 443] width 36 height 15
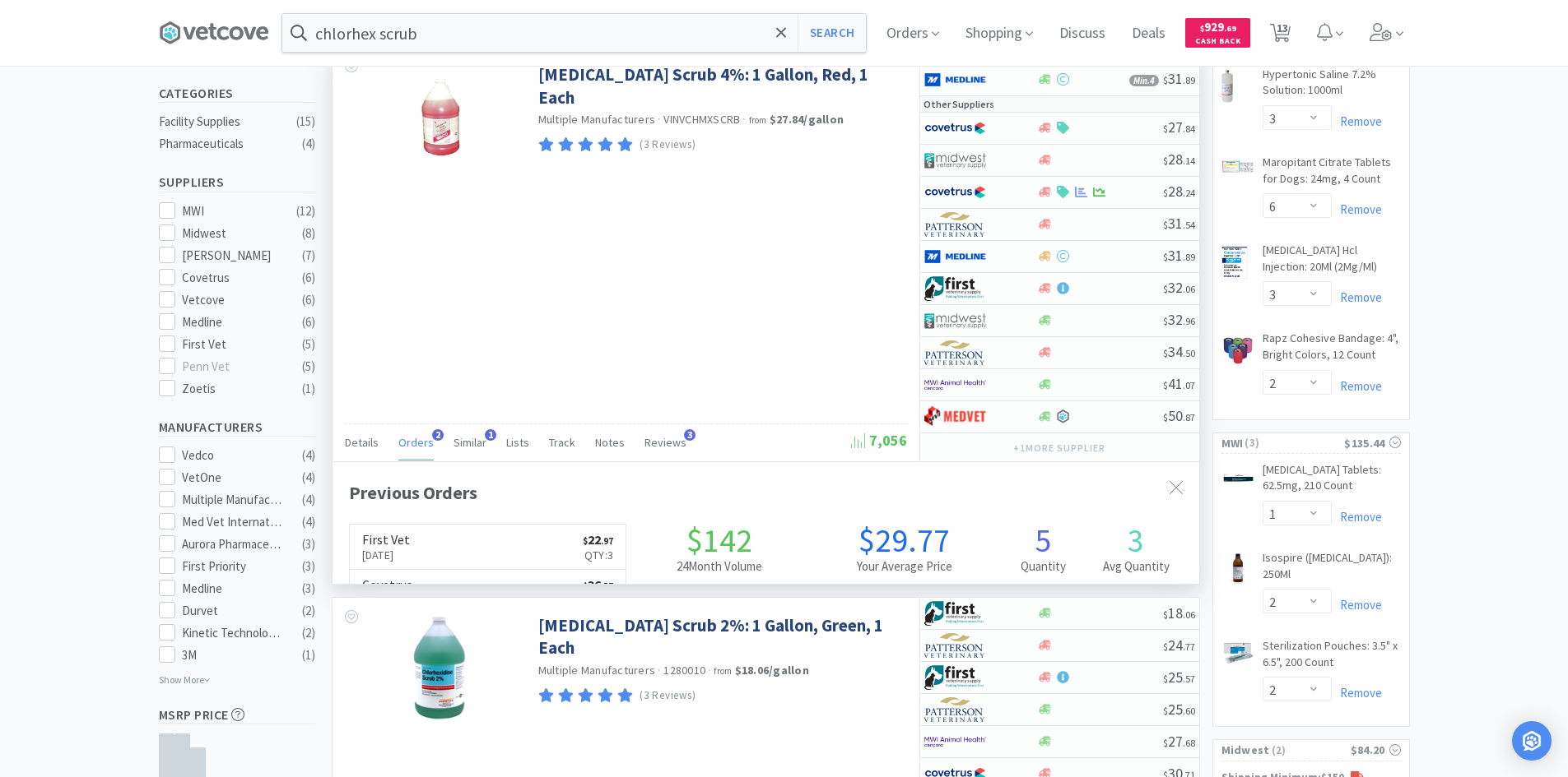
scroll to position [426, 866]
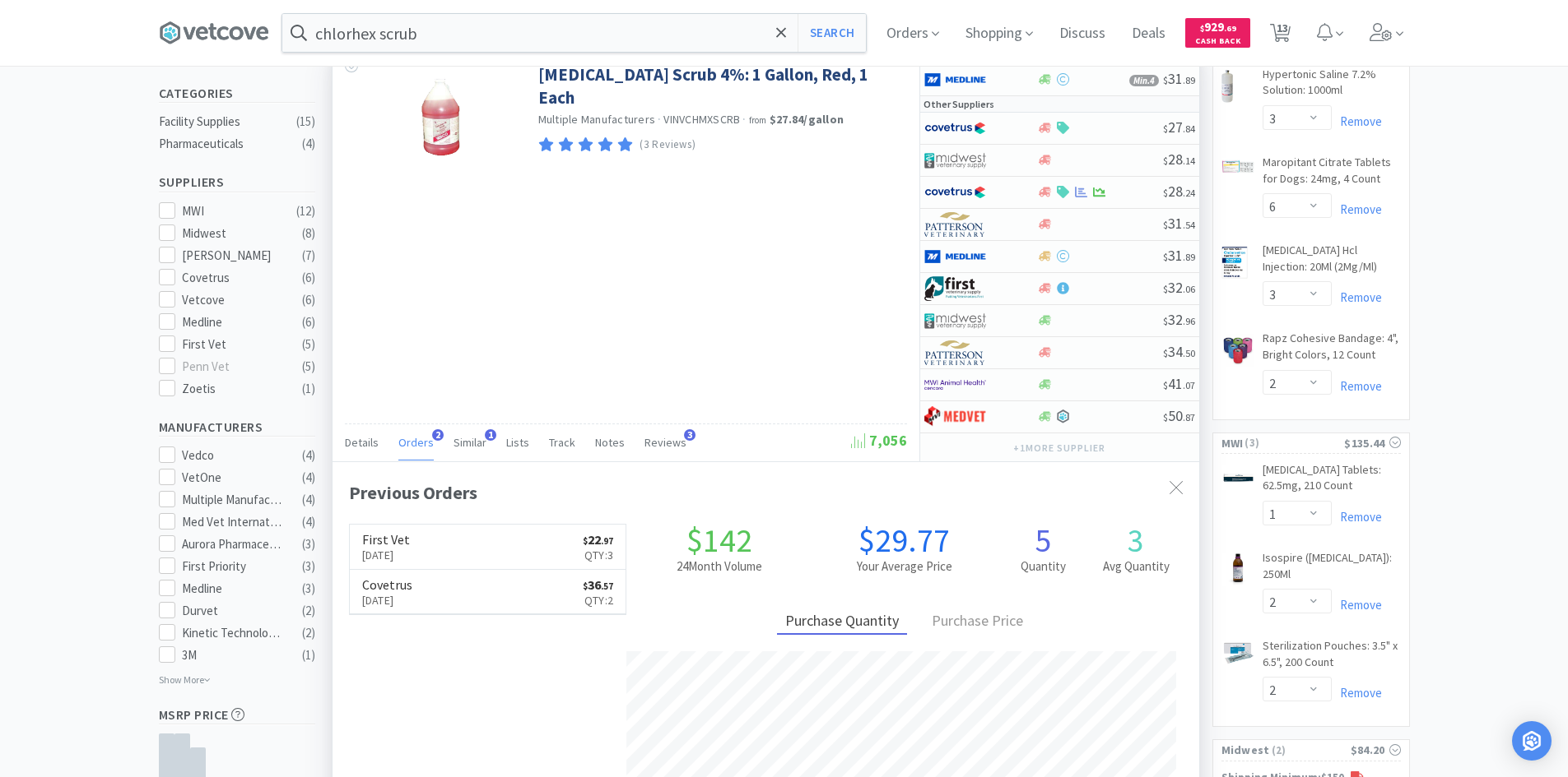
click at [418, 442] on span "Orders" at bounding box center [416, 443] width 36 height 15
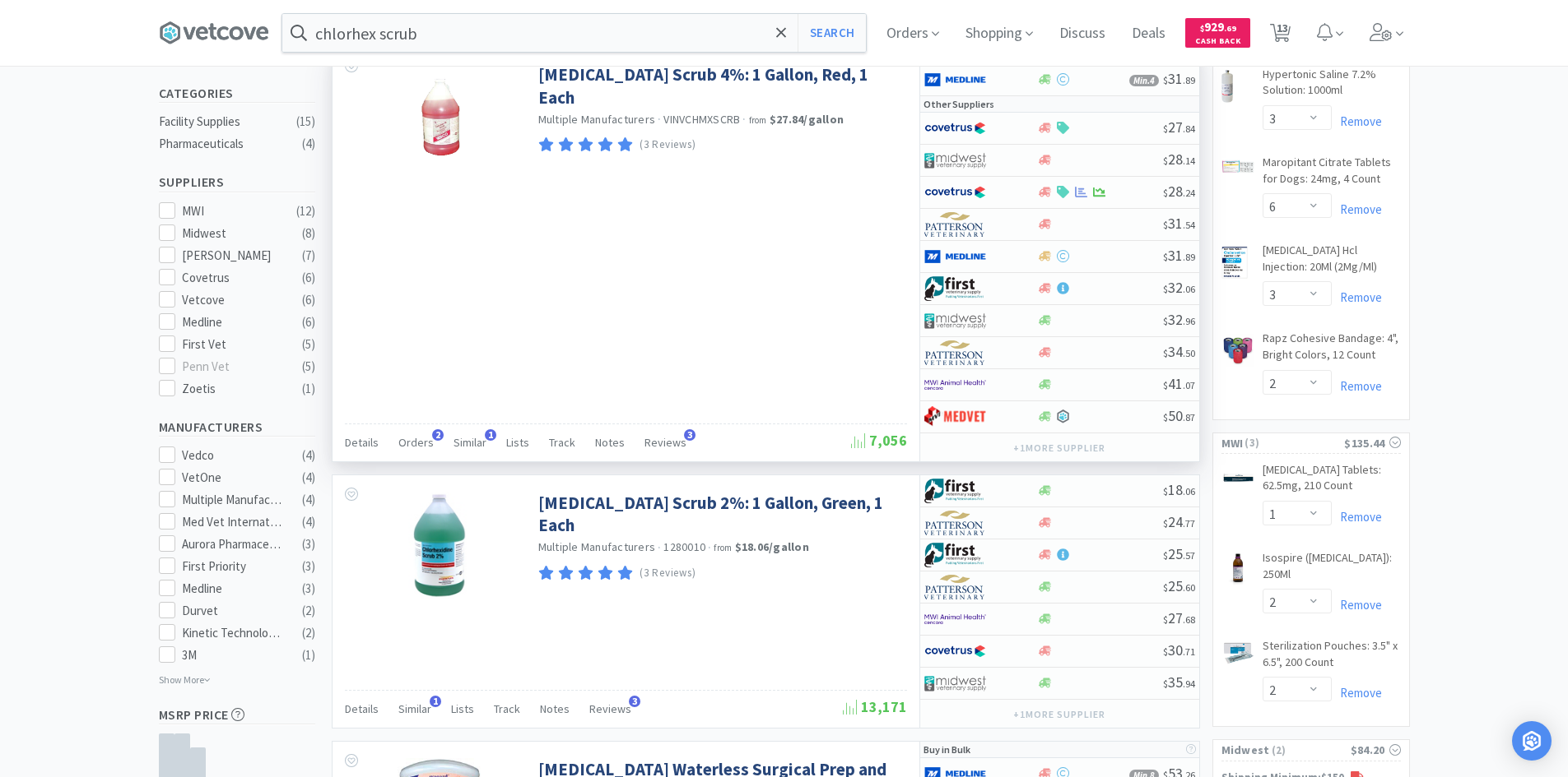
click at [821, 274] on div "[MEDICAL_DATA] Scrub 4%: 1 Gallon, Red, 1 Each Multiple Manufacturers · VINVCHM…" at bounding box center [626, 254] width 586 height 414
click at [1008, 316] on div at bounding box center [969, 321] width 91 height 28
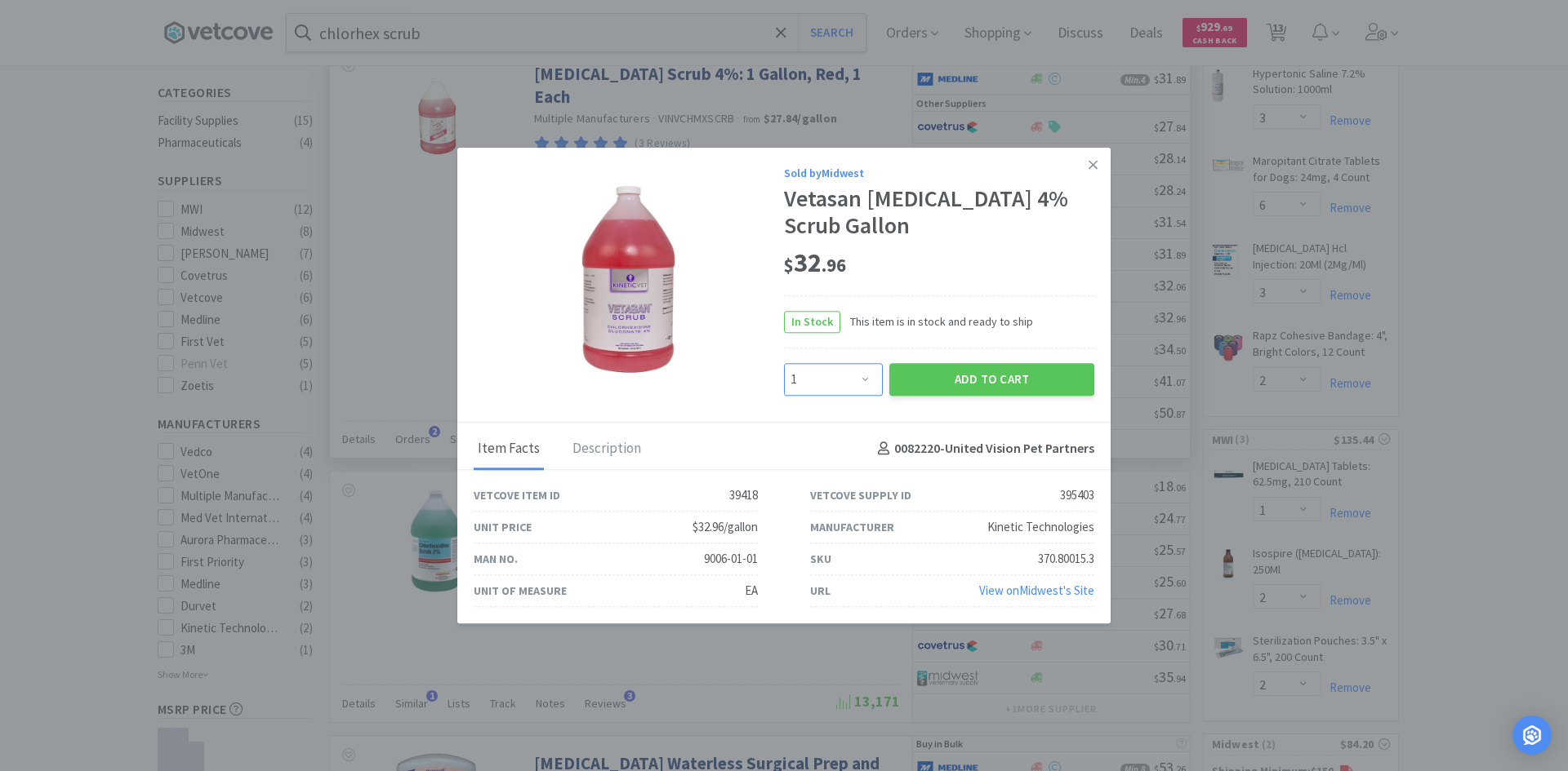
click at [851, 384] on select "Enter Quantity 1 2 3 4 5 6 7 8 9 10 11 12 13 14 15 16 17 18 19 20 Enter Quantity" at bounding box center [834, 379] width 99 height 33
click at [784, 363] on select "Enter Quantity 1 2 3 4 5 6 7 8 9 10 11 12 13 14 15 16 17 18 19 20 Enter Quantity" at bounding box center [834, 379] width 99 height 33
drag, startPoint x: 867, startPoint y: 386, endPoint x: 871, endPoint y: 373, distance: 13.6
click at [867, 386] on select "Enter Quantity 1 2 3 4 5 6 7 8 9 10 11 12 13 14 15 16 17 18 19 20 Enter Quantity" at bounding box center [834, 379] width 99 height 33
select select "2"
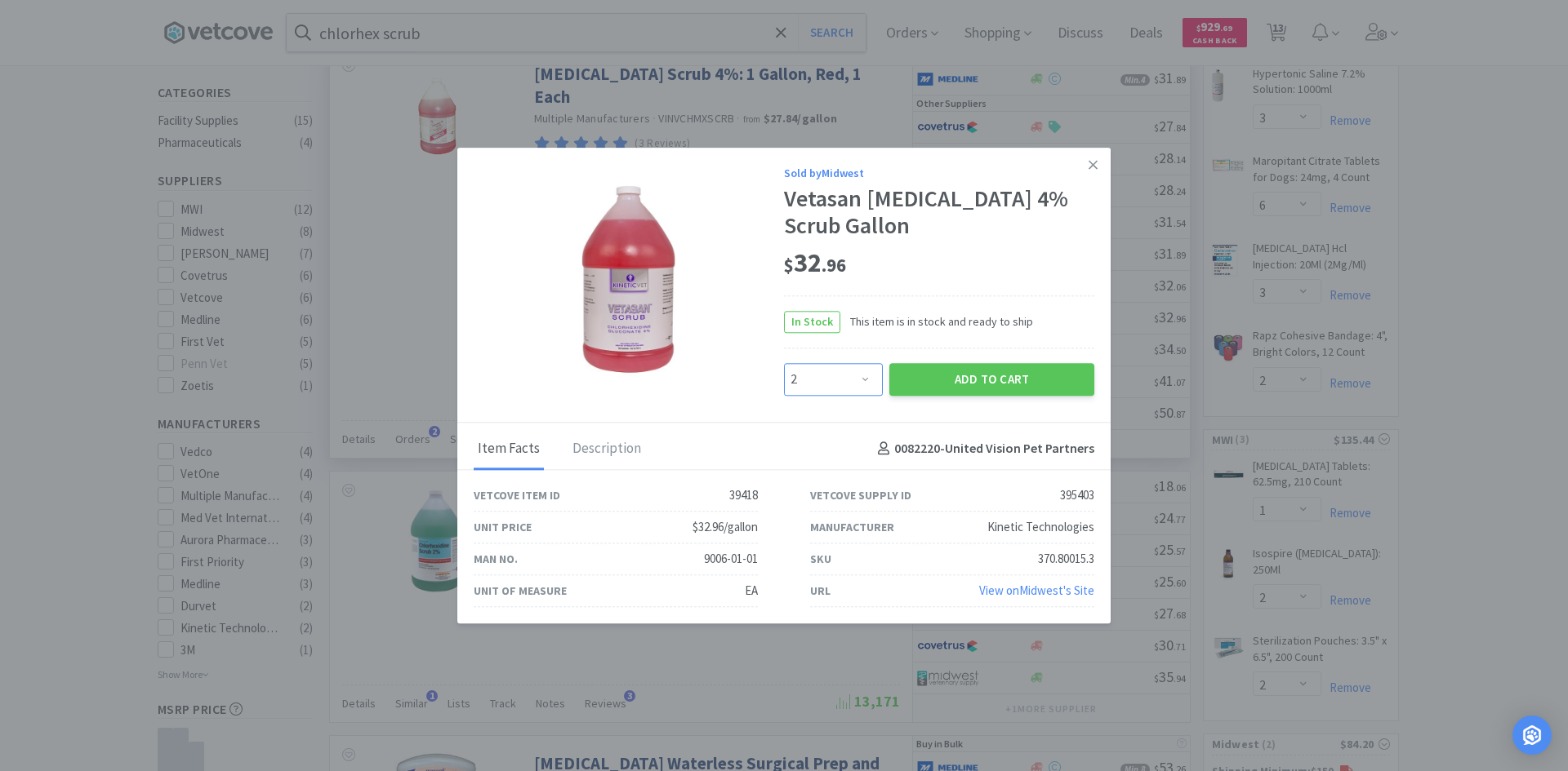
click at [784, 363] on select "Enter Quantity 1 2 3 4 5 6 7 8 9 10 11 12 13 14 15 16 17 18 19 20 Enter Quantity" at bounding box center [834, 379] width 99 height 33
click at [987, 384] on button "Add to Cart" at bounding box center [992, 379] width 205 height 33
select select "2"
select select "10"
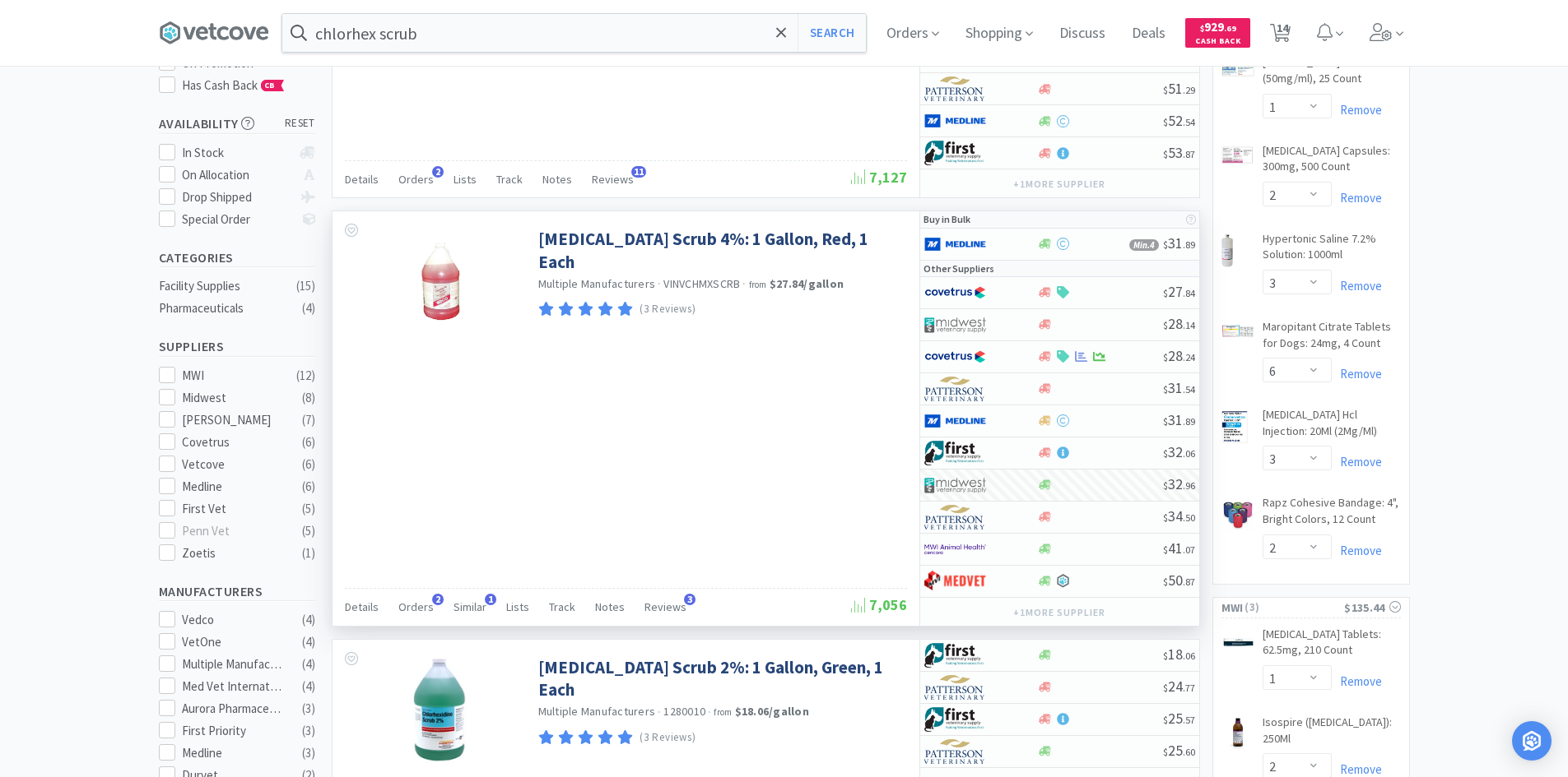
scroll to position [0, 0]
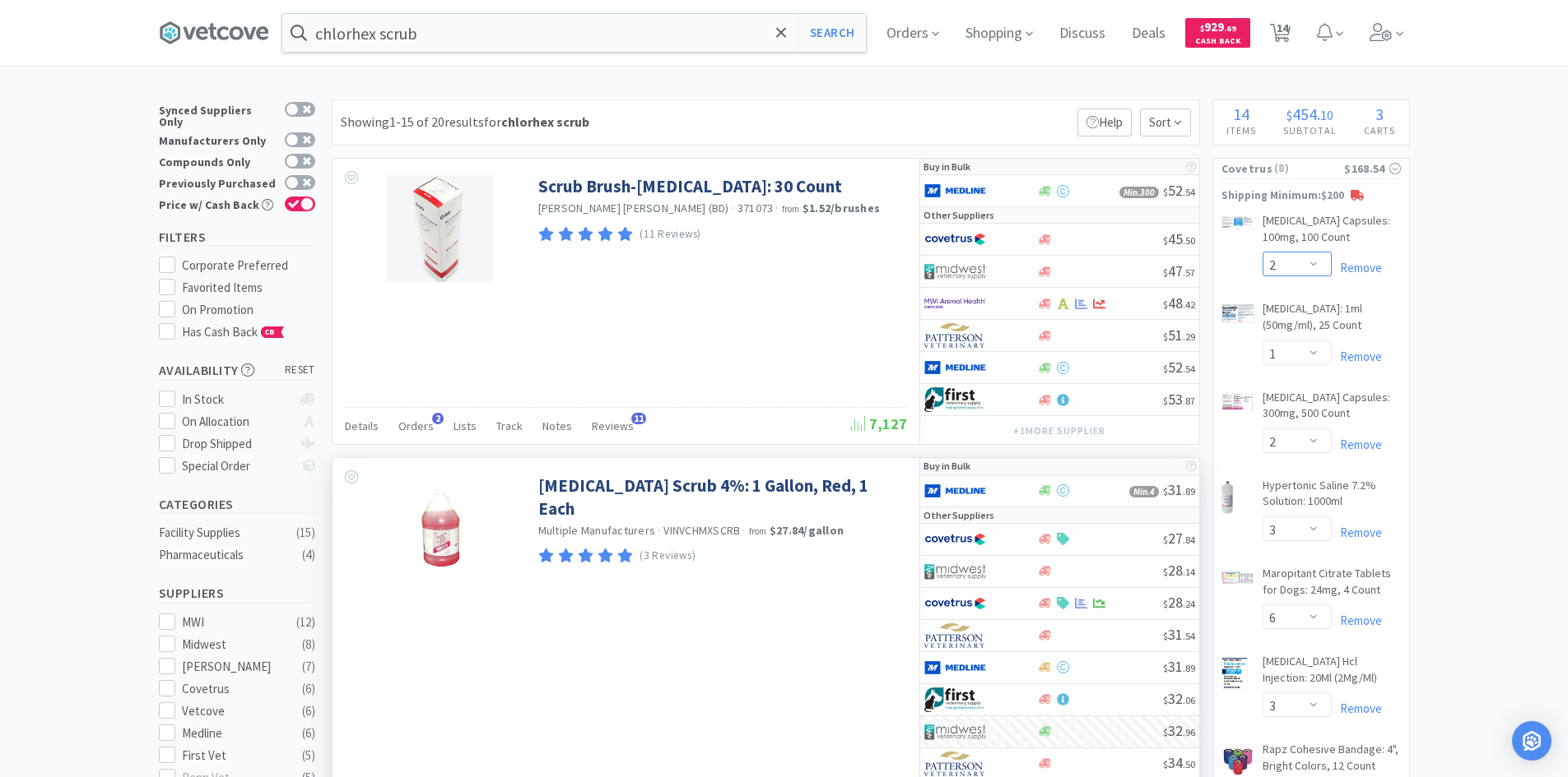
click at [1318, 272] on select "Enter Quantity 1 2 3 4 5 6 7 8 9 10 11 12 13 14 15 16 17 18 19 20 Enter Quantity" at bounding box center [1297, 264] width 69 height 24
click at [1263, 252] on select "Enter Quantity 1 2 3 4 5 6 7 8 9 10 11 12 13 14 15 16 17 18 19 20 Enter Quantity" at bounding box center [1297, 264] width 69 height 24
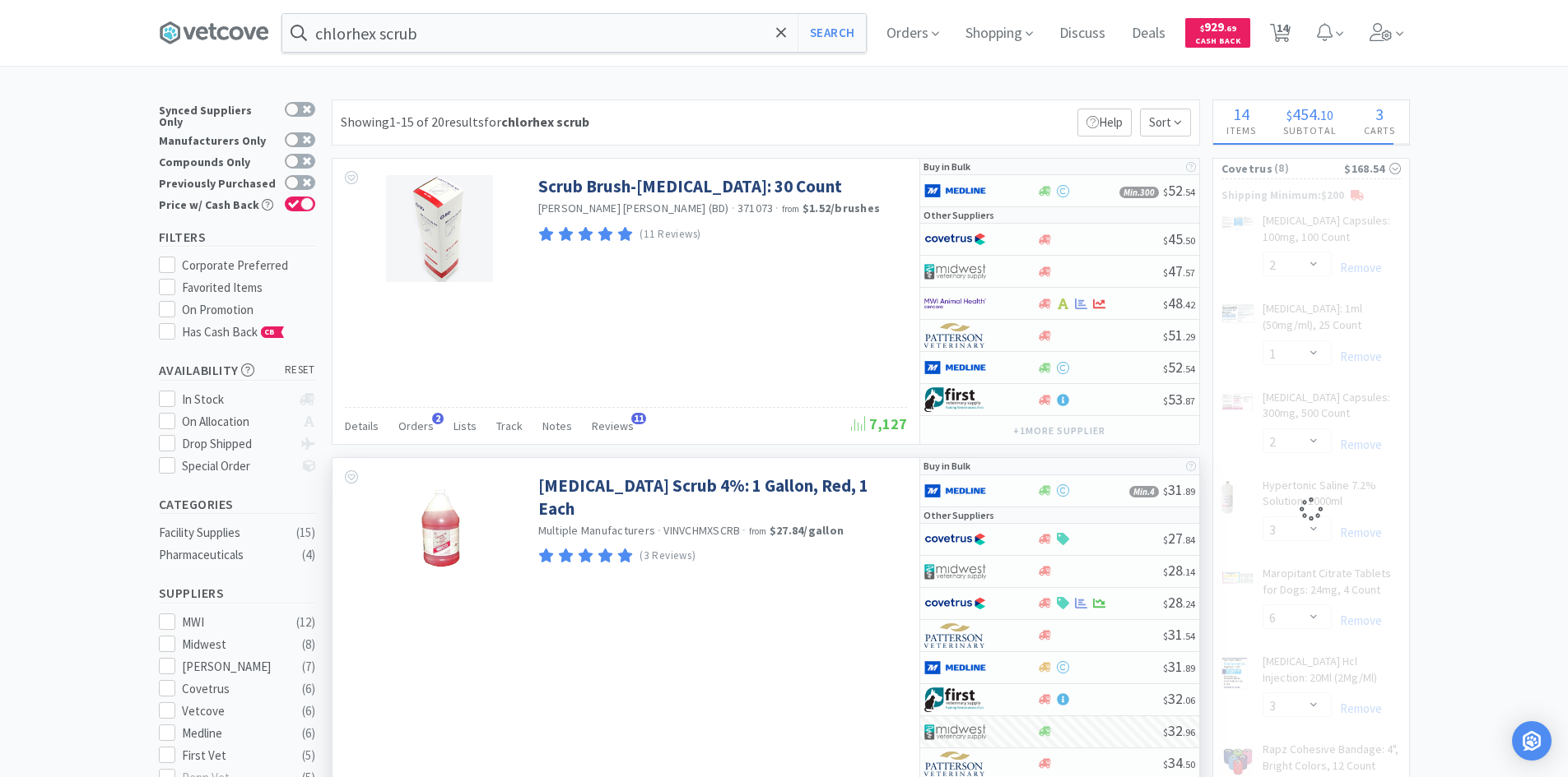
select select "3"
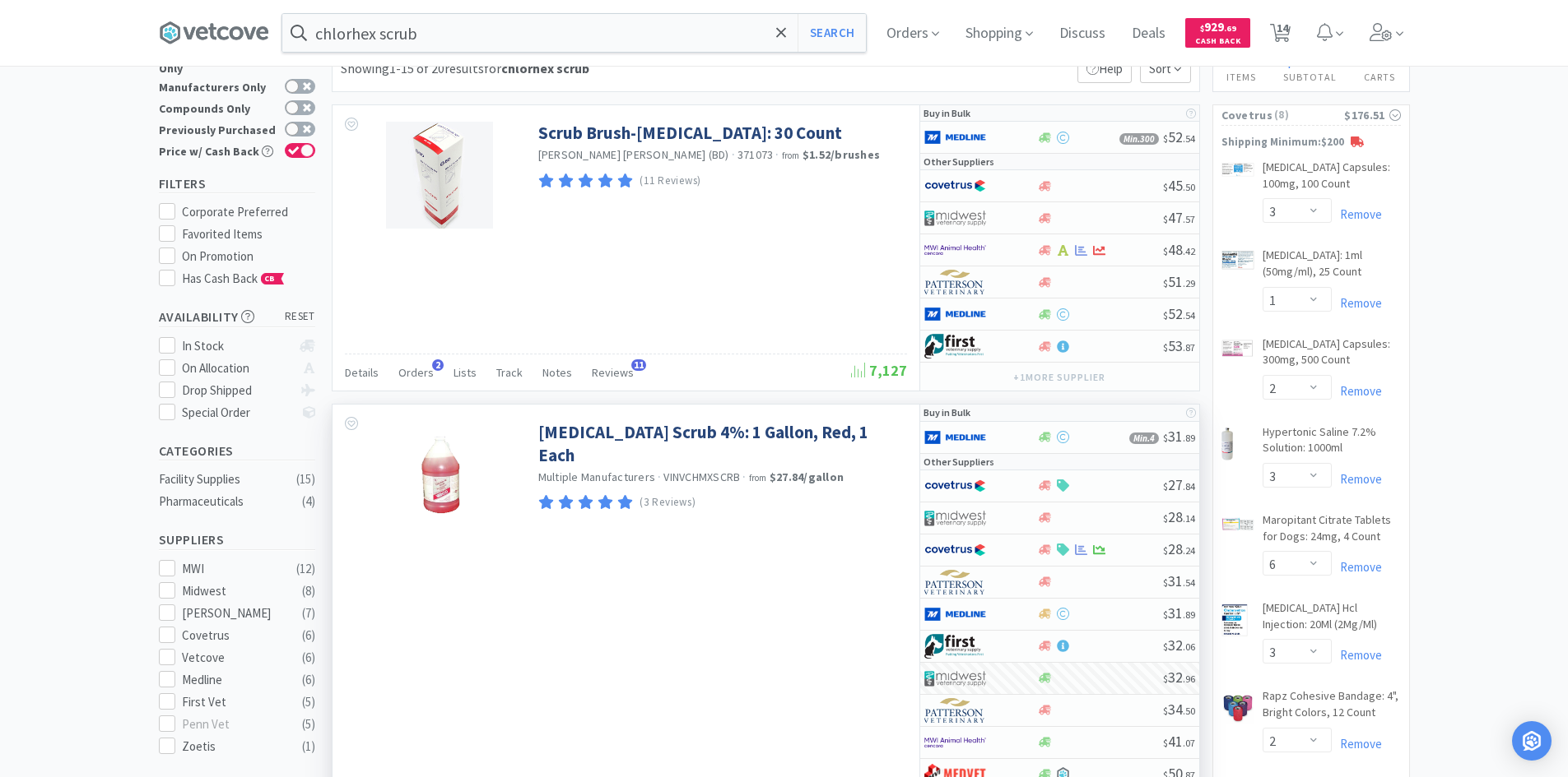
scroll to position [82, 0]
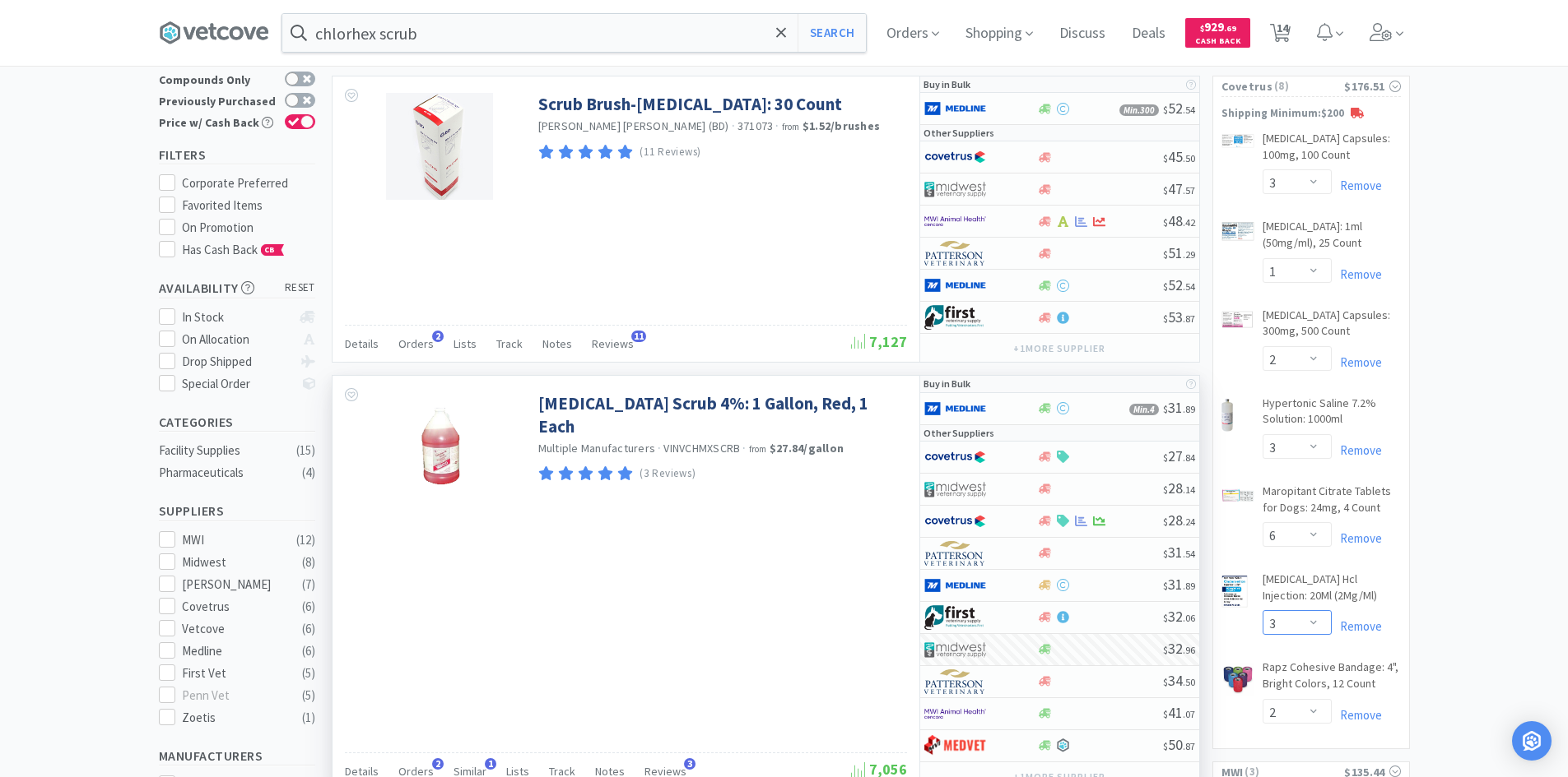
click at [1310, 624] on select "Enter Quantity 1 2 3 4 5 6 7 8 9 10 11 12 13 14 15 16 17 18 19 20 Enter Quantity" at bounding box center [1297, 623] width 69 height 24
click at [1263, 610] on select "Enter Quantity 1 2 3 4 5 6 7 8 9 10 11 12 13 14 15 16 17 18 19 20 Enter Quantity" at bounding box center [1297, 623] width 69 height 24
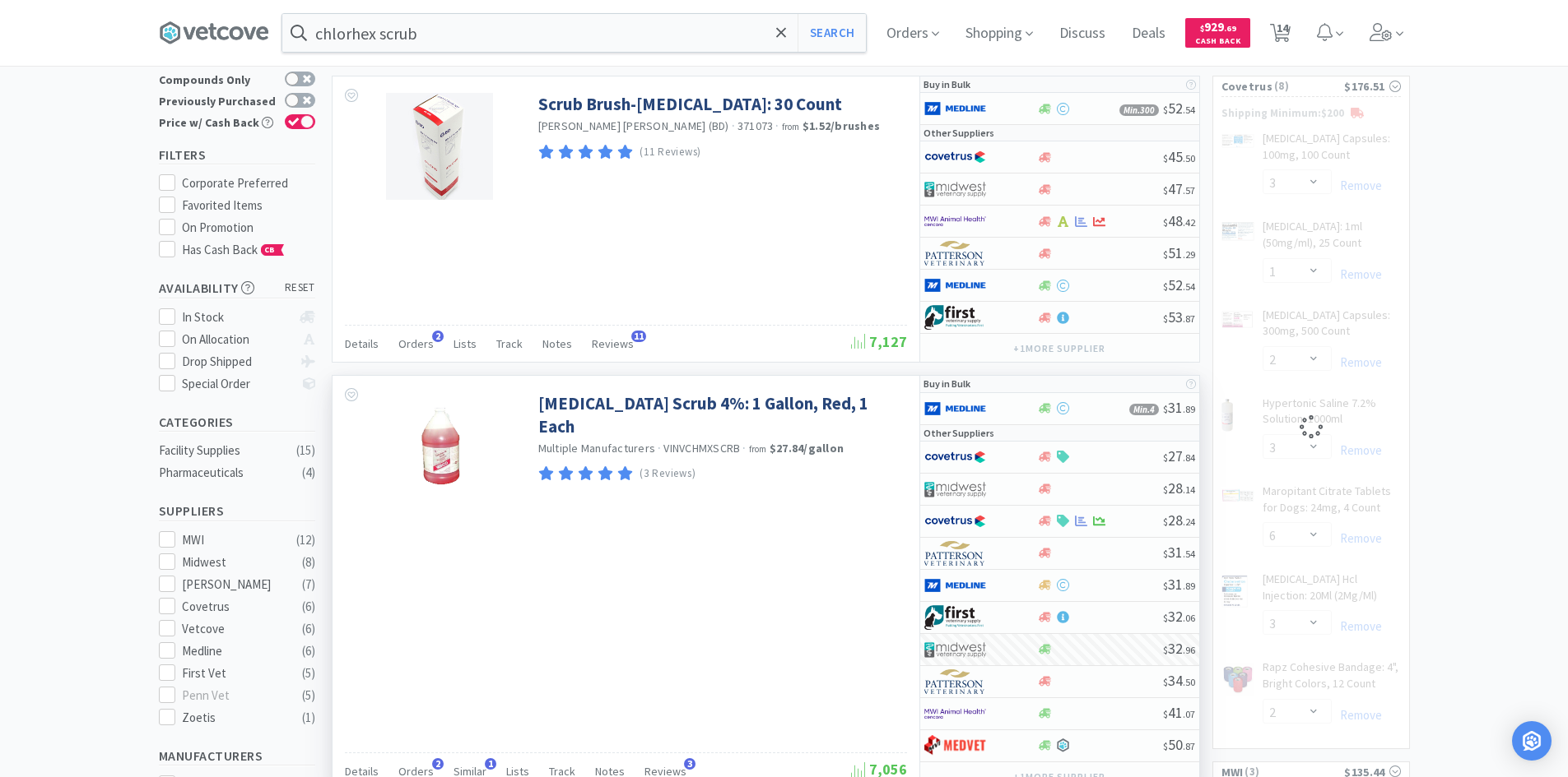
select select "4"
